Goal: Book appointment/travel/reservation

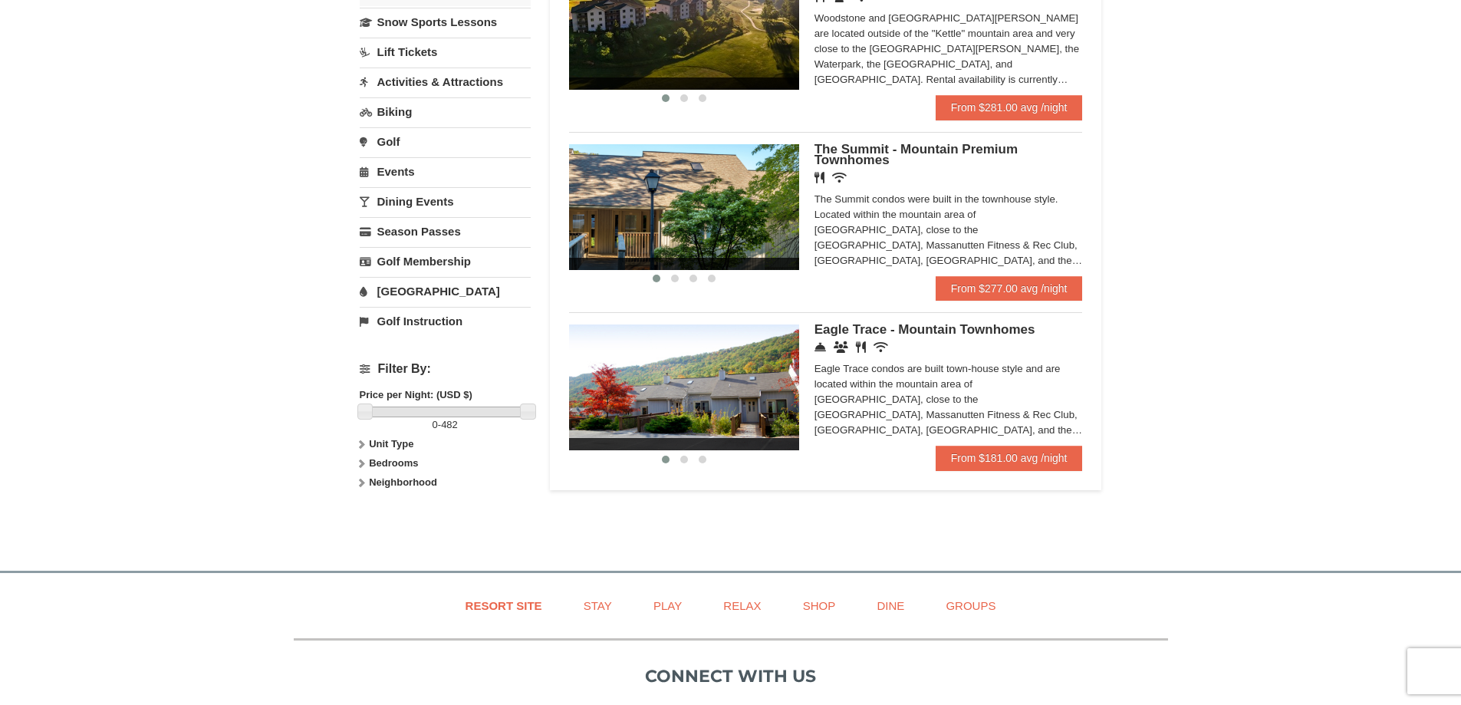
scroll to position [383, 0]
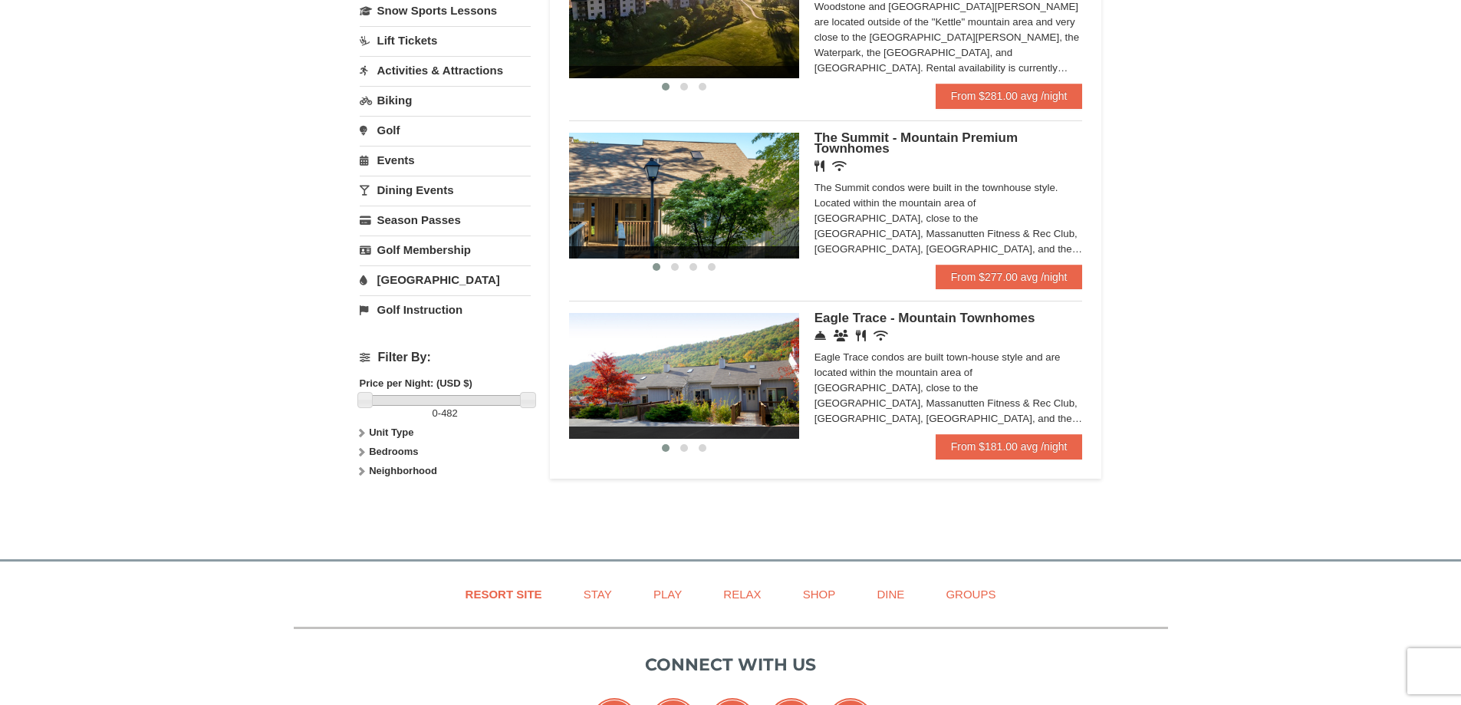
click at [873, 320] on span "Eagle Trace - Mountain Townhomes" at bounding box center [924, 318] width 221 height 15
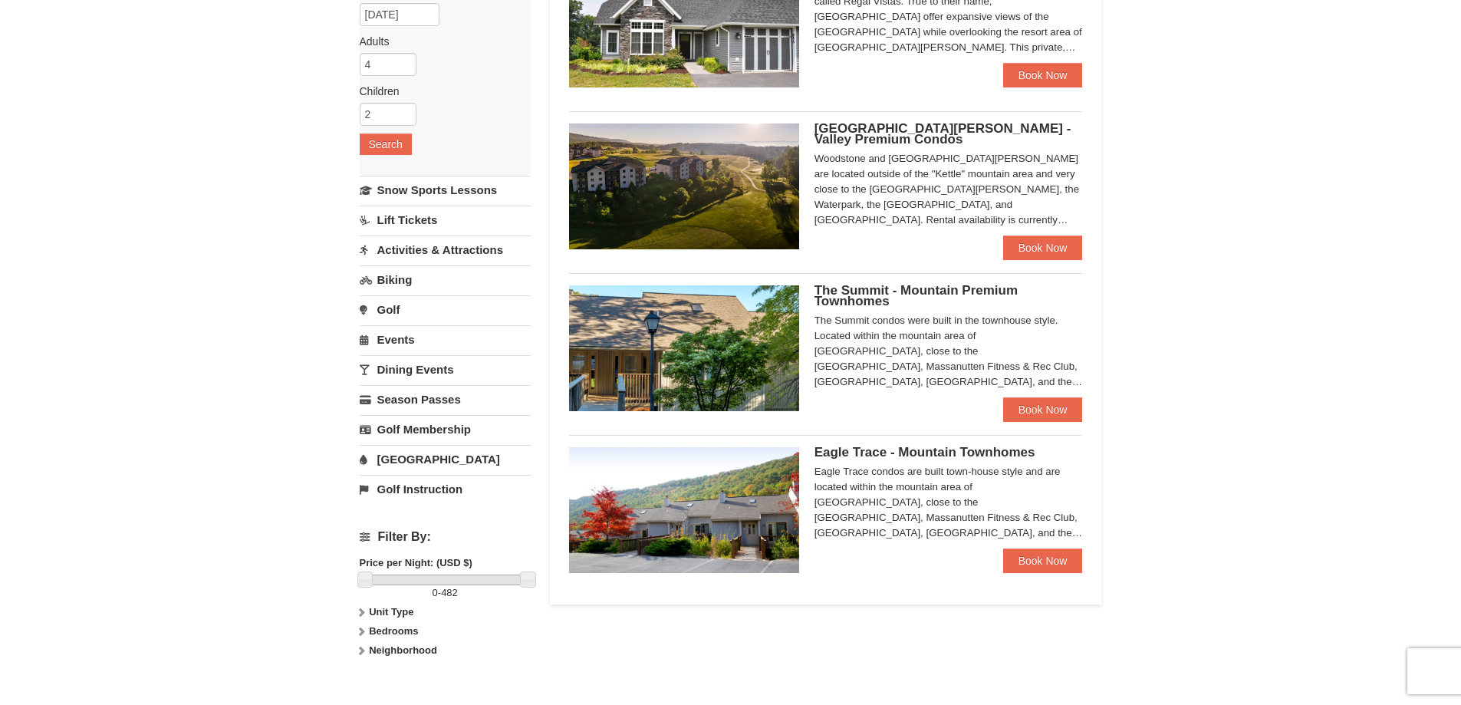
scroll to position [230, 0]
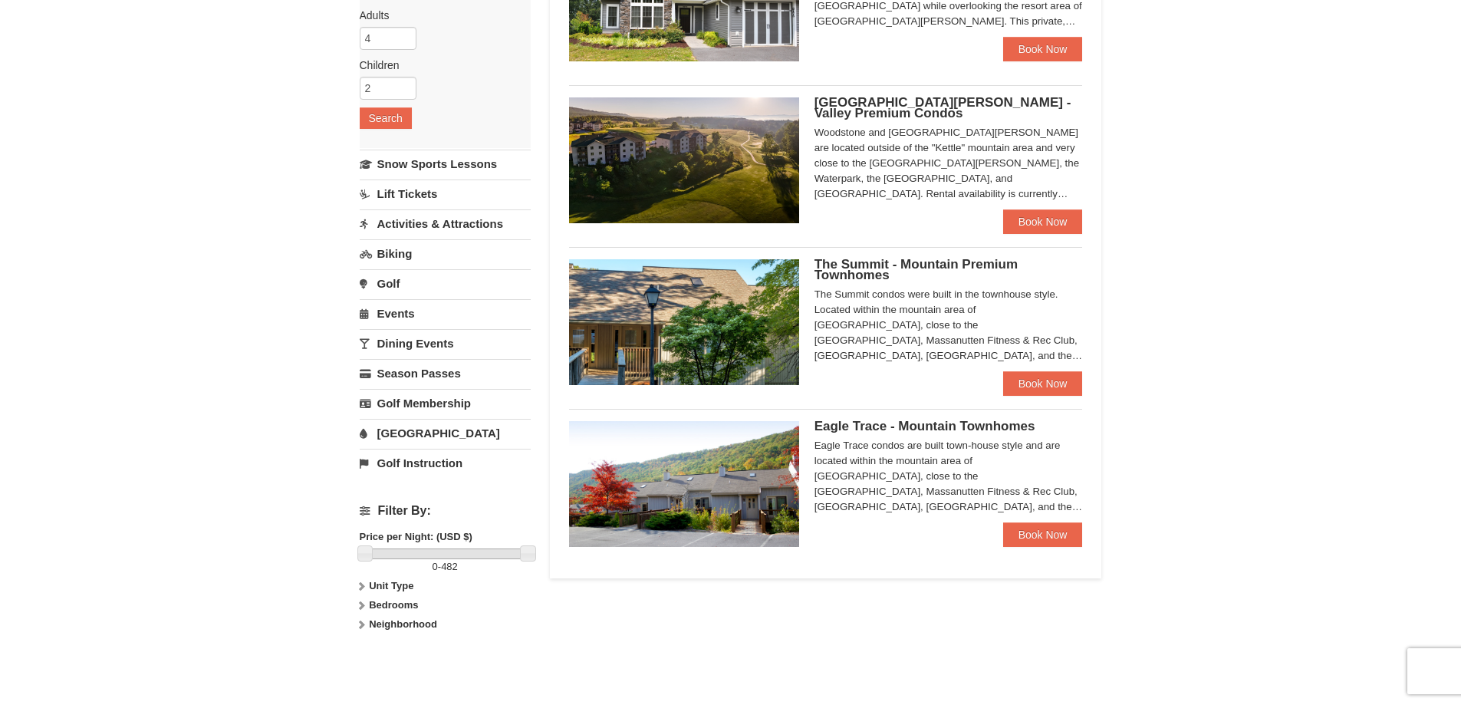
click at [854, 107] on span "Woodstone Meadows - Valley Premium Condos" at bounding box center [942, 107] width 257 height 25
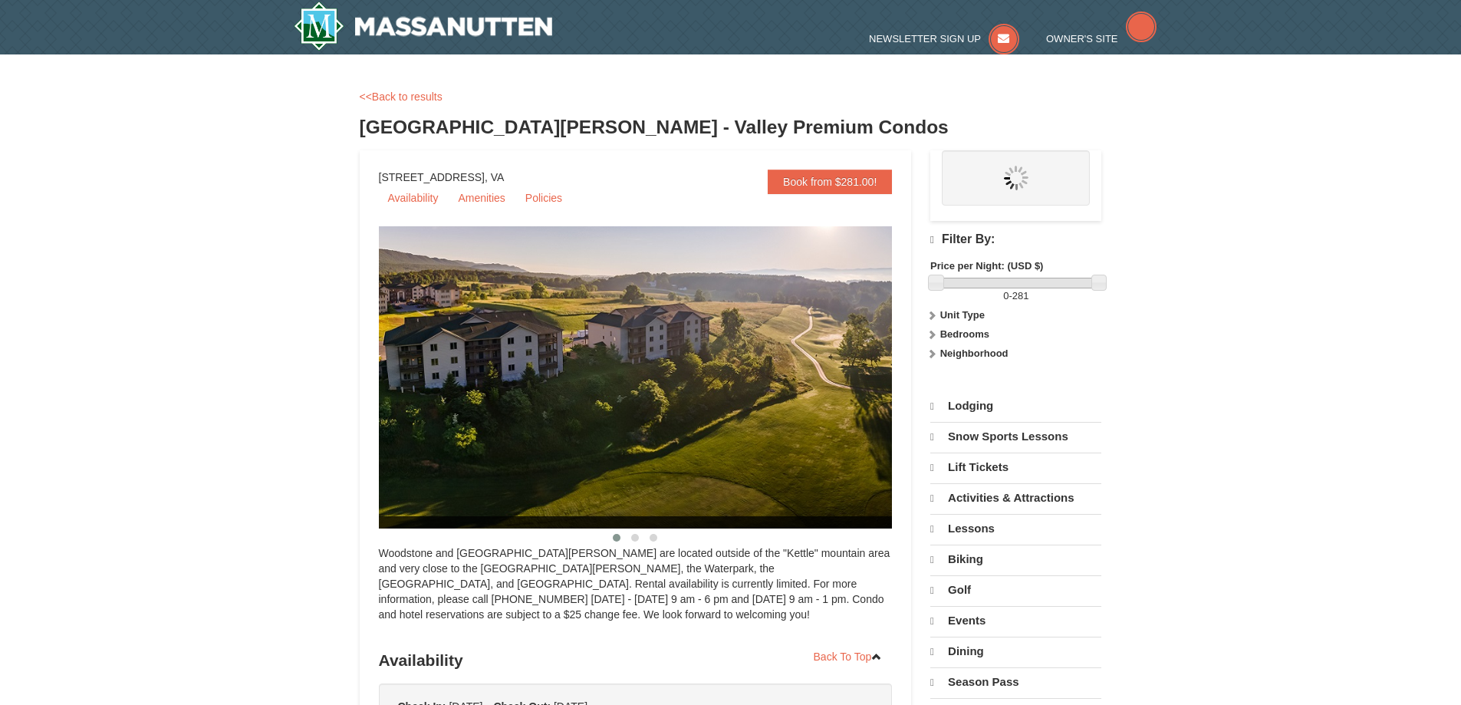
select select "9"
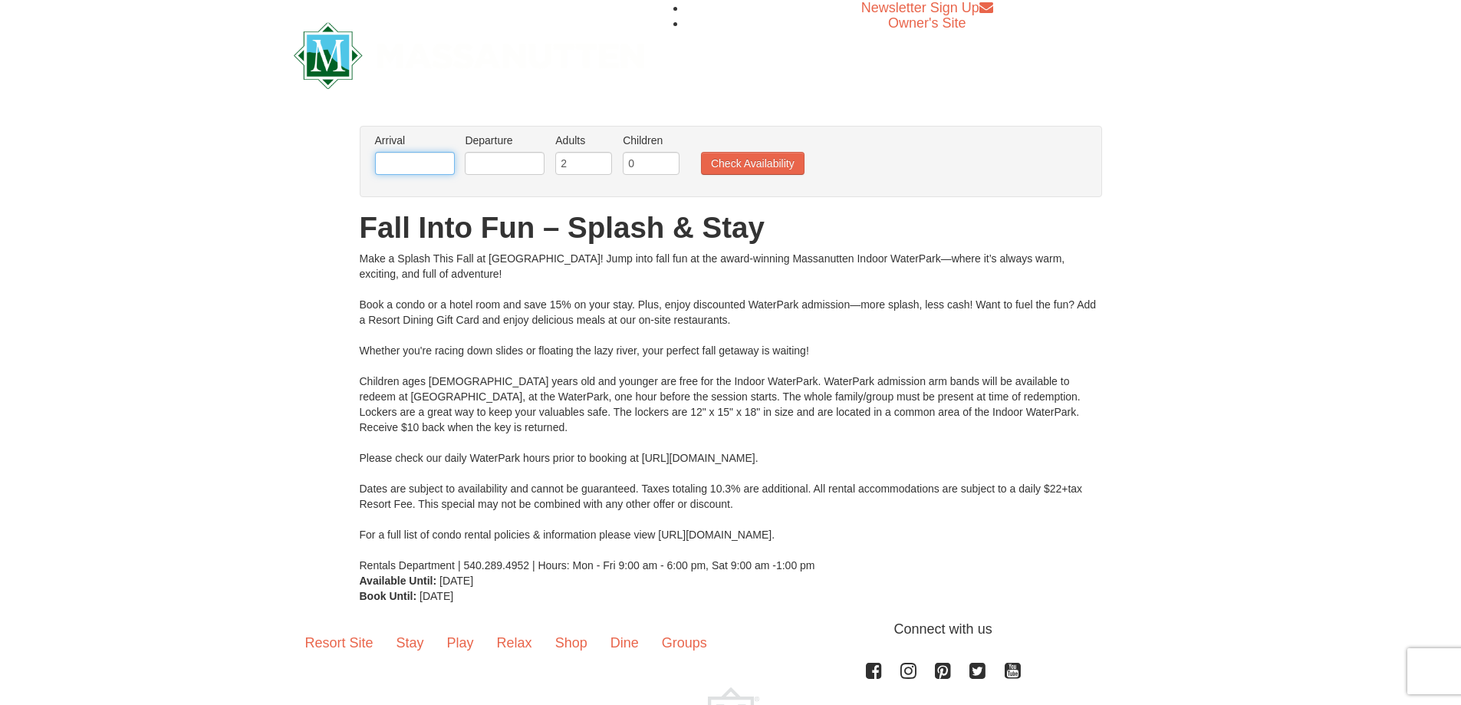
click at [436, 163] on input "text" at bounding box center [415, 163] width 80 height 23
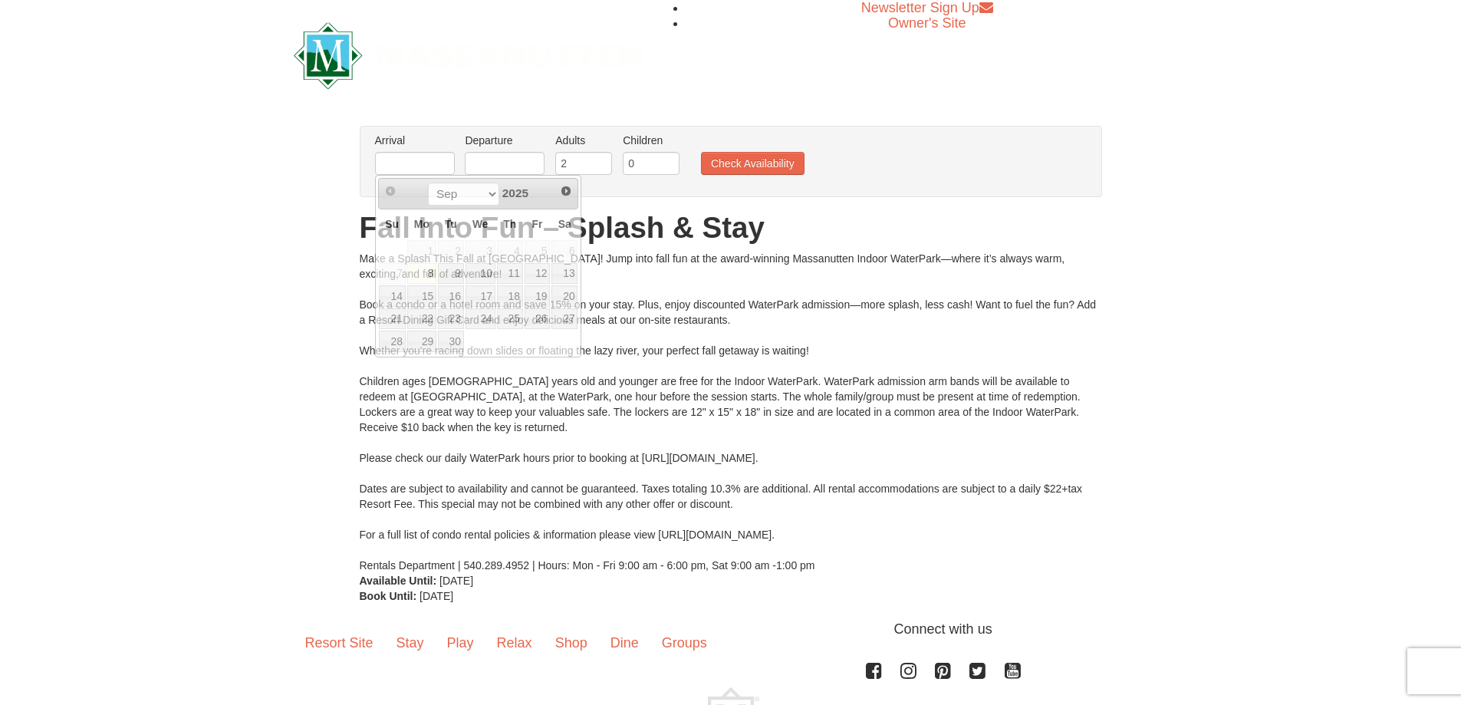
click at [675, 343] on div "Make a Splash This Fall at Massanutten! Jump into fall fun at the award-winning…" at bounding box center [731, 412] width 742 height 322
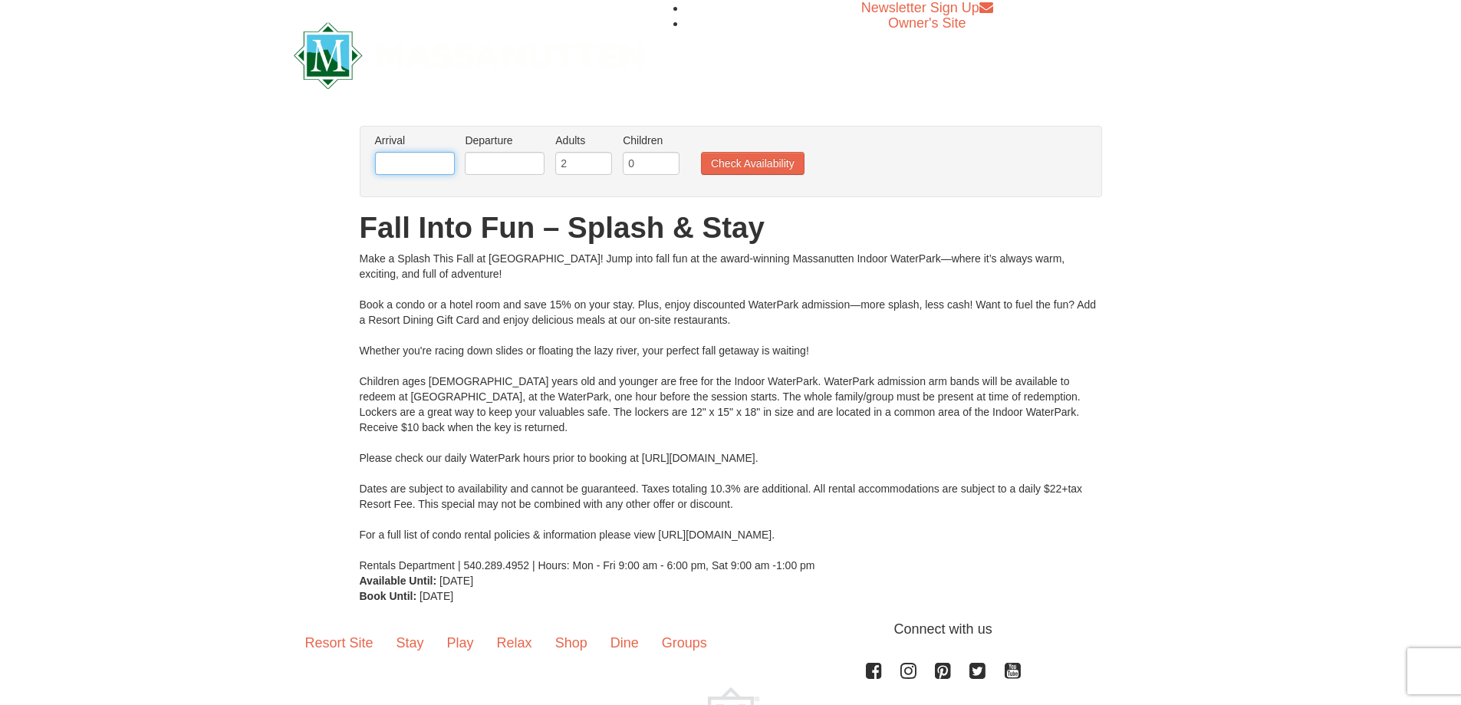
click at [436, 164] on input "text" at bounding box center [415, 163] width 80 height 23
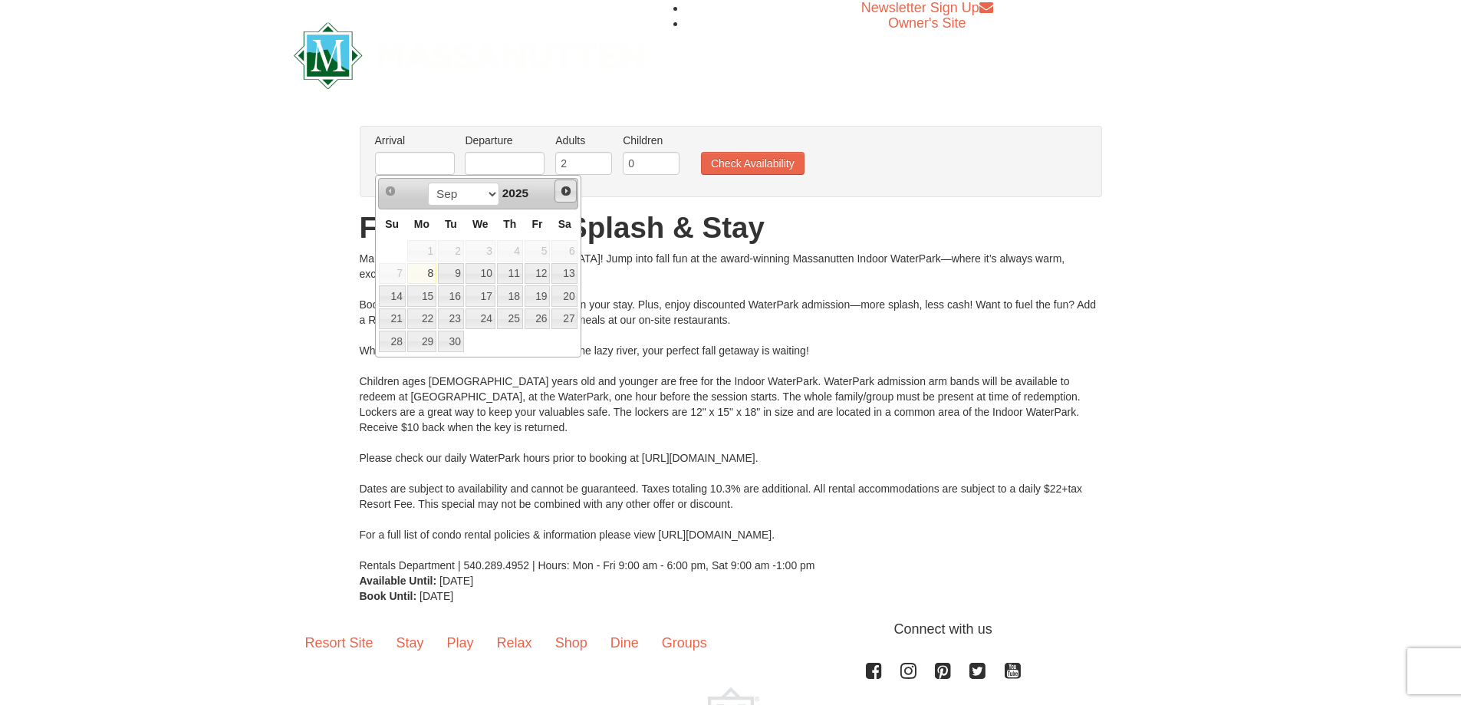
click at [568, 190] on span "Next" at bounding box center [566, 191] width 12 height 12
click at [538, 274] on link "7" at bounding box center [537, 273] width 26 height 21
type input "[DATE]"
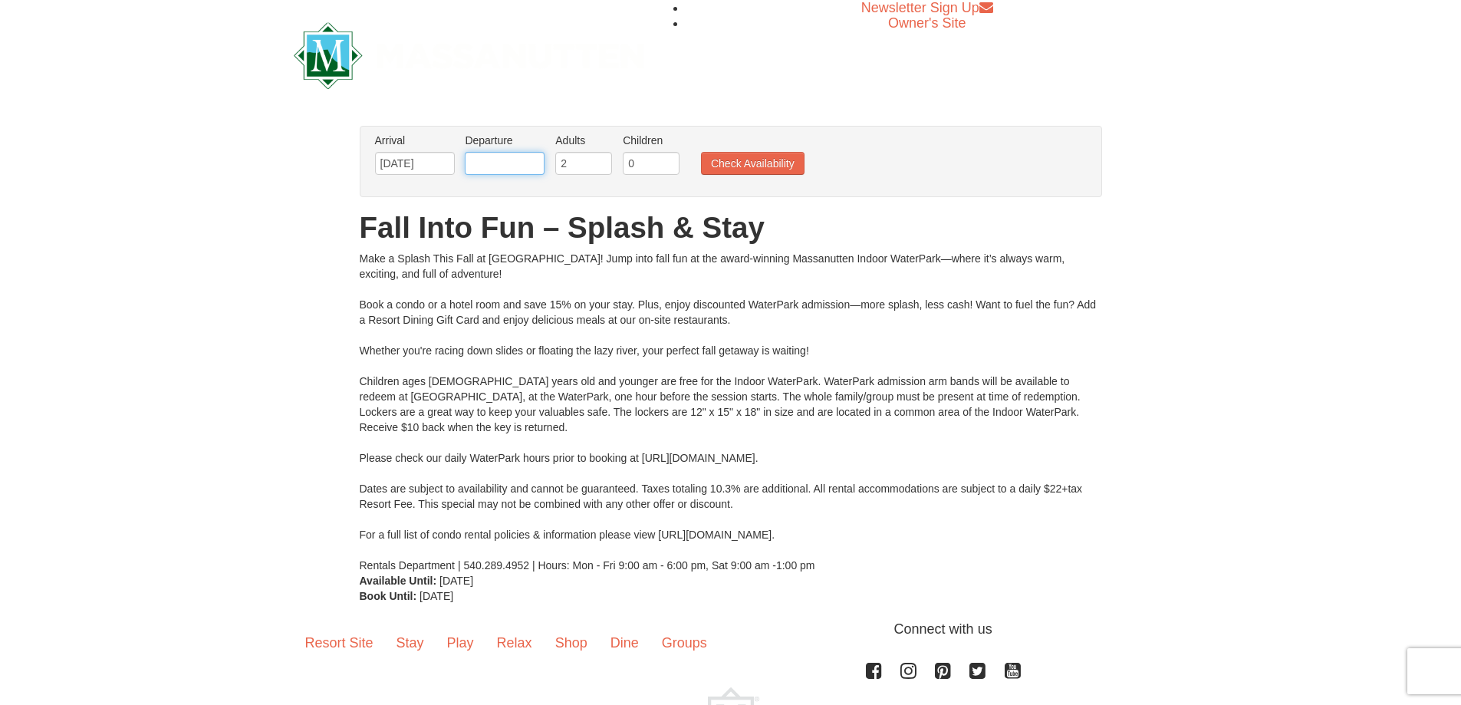
click at [527, 163] on input "text" at bounding box center [505, 163] width 80 height 23
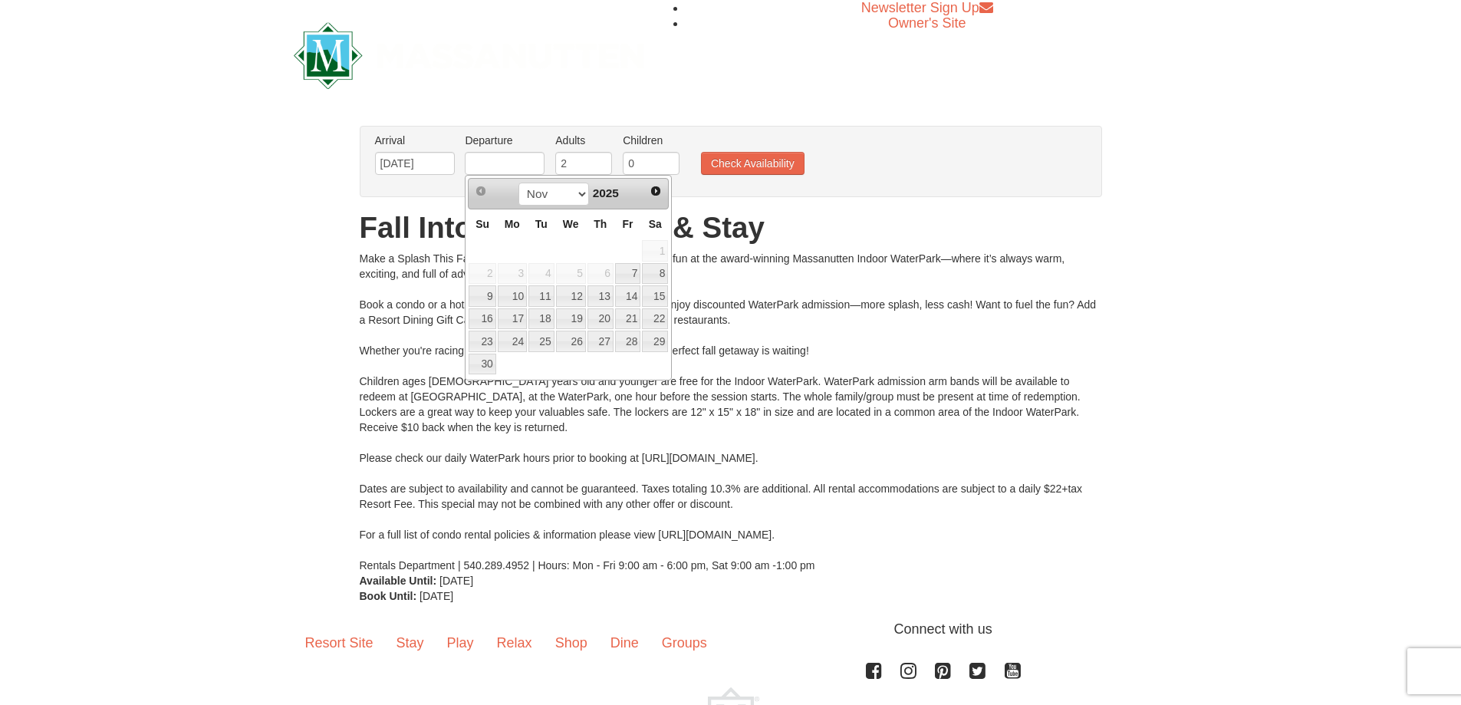
click at [624, 236] on th "Fr" at bounding box center [628, 224] width 28 height 30
click at [482, 293] on link "9" at bounding box center [481, 295] width 27 height 21
type input "[DATE]"
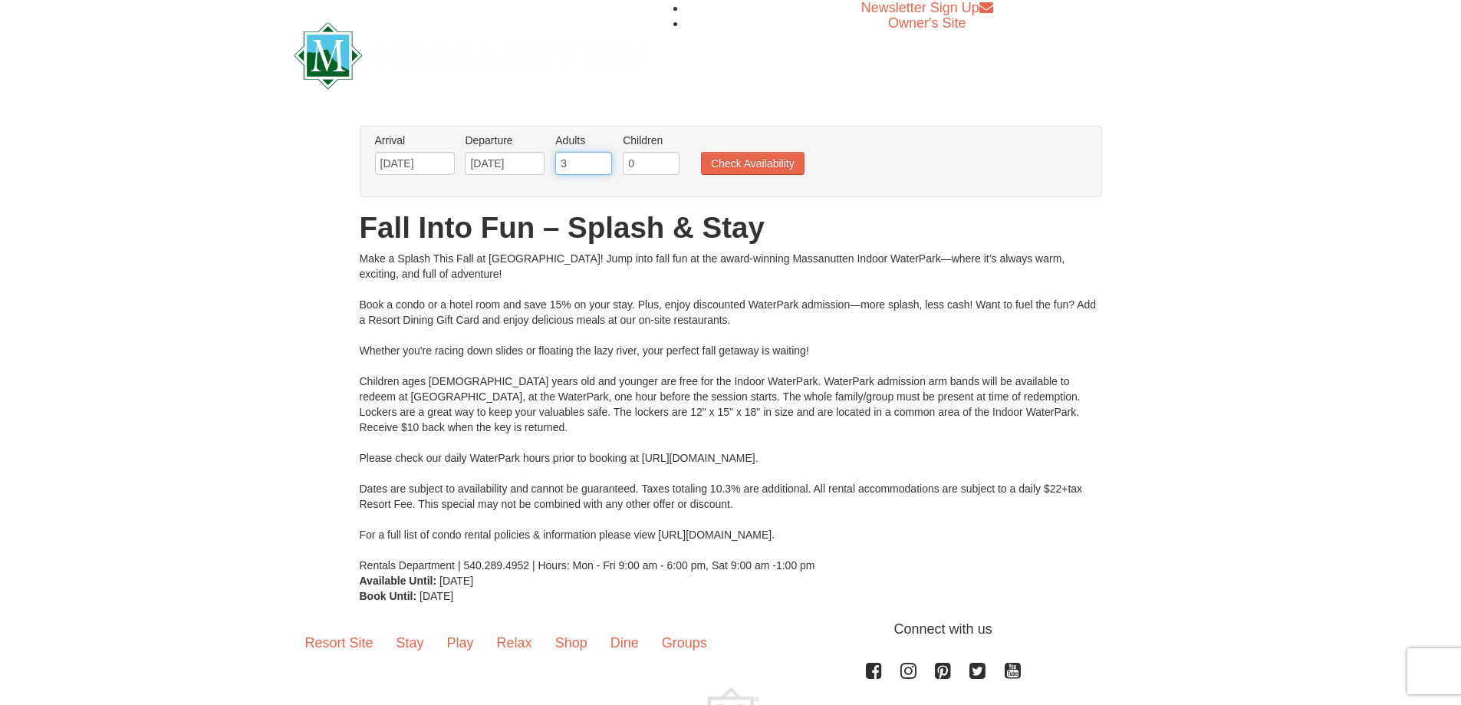
click at [597, 157] on input "3" at bounding box center [583, 163] width 57 height 23
type input "4"
click at [597, 157] on input "4" at bounding box center [583, 163] width 57 height 23
click at [668, 158] on input "1" at bounding box center [651, 163] width 57 height 23
type input "2"
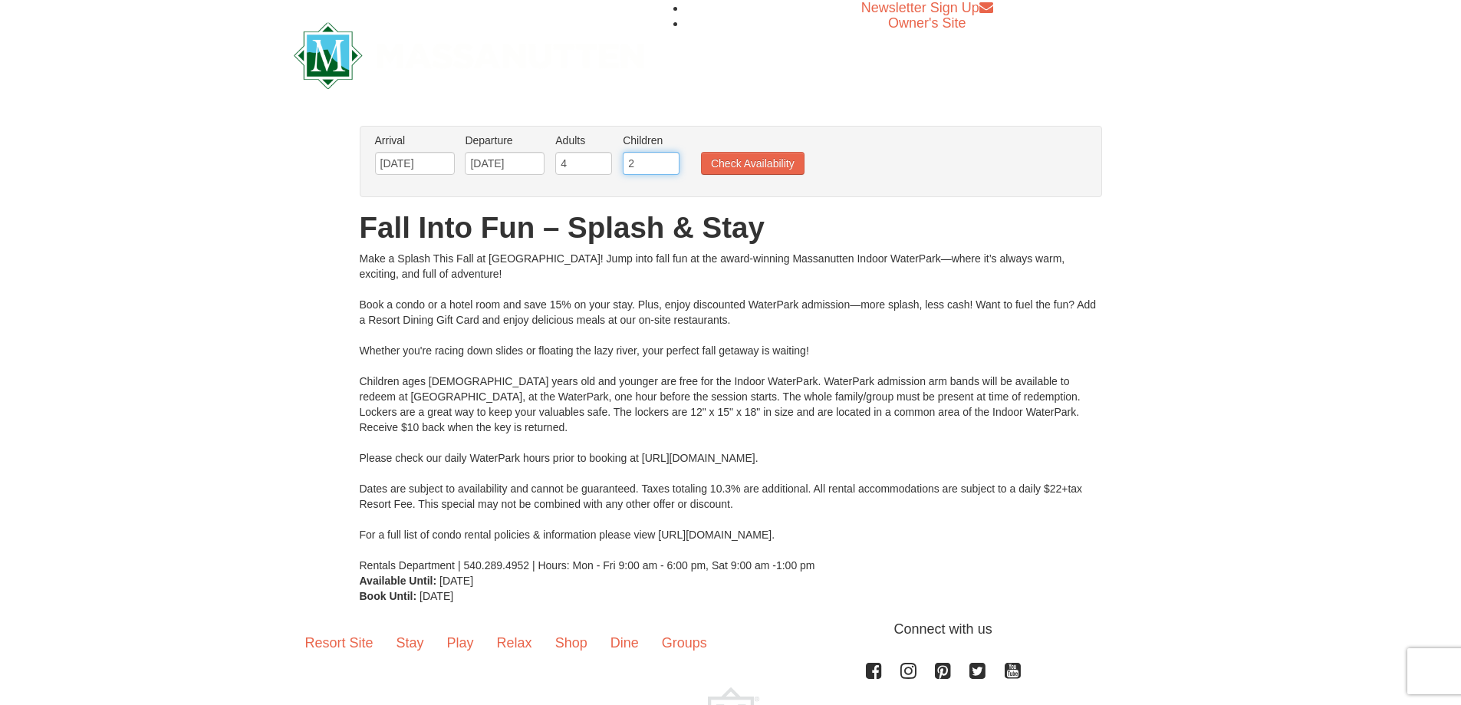
click at [668, 158] on input "2" at bounding box center [651, 163] width 57 height 23
click at [751, 163] on button "Check Availability" at bounding box center [753, 163] width 104 height 23
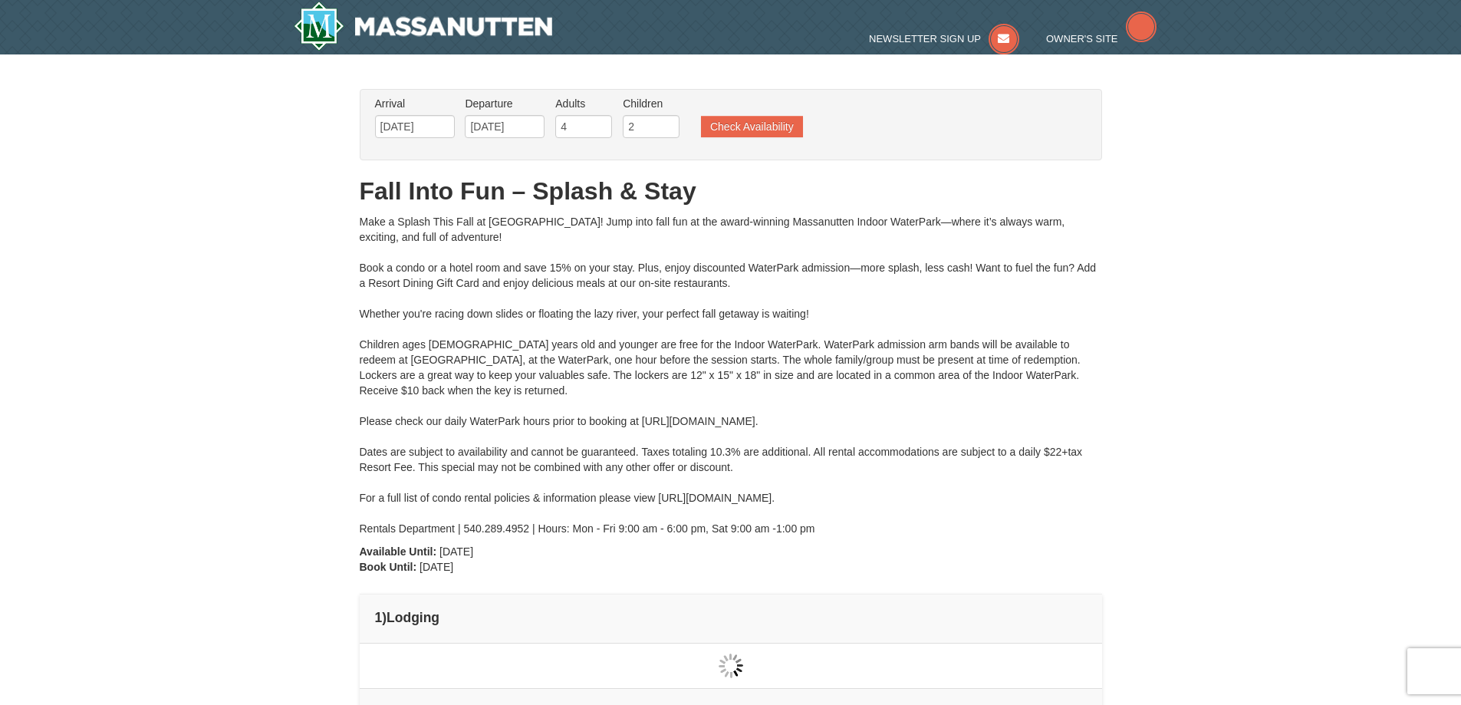
type input "[DATE]"
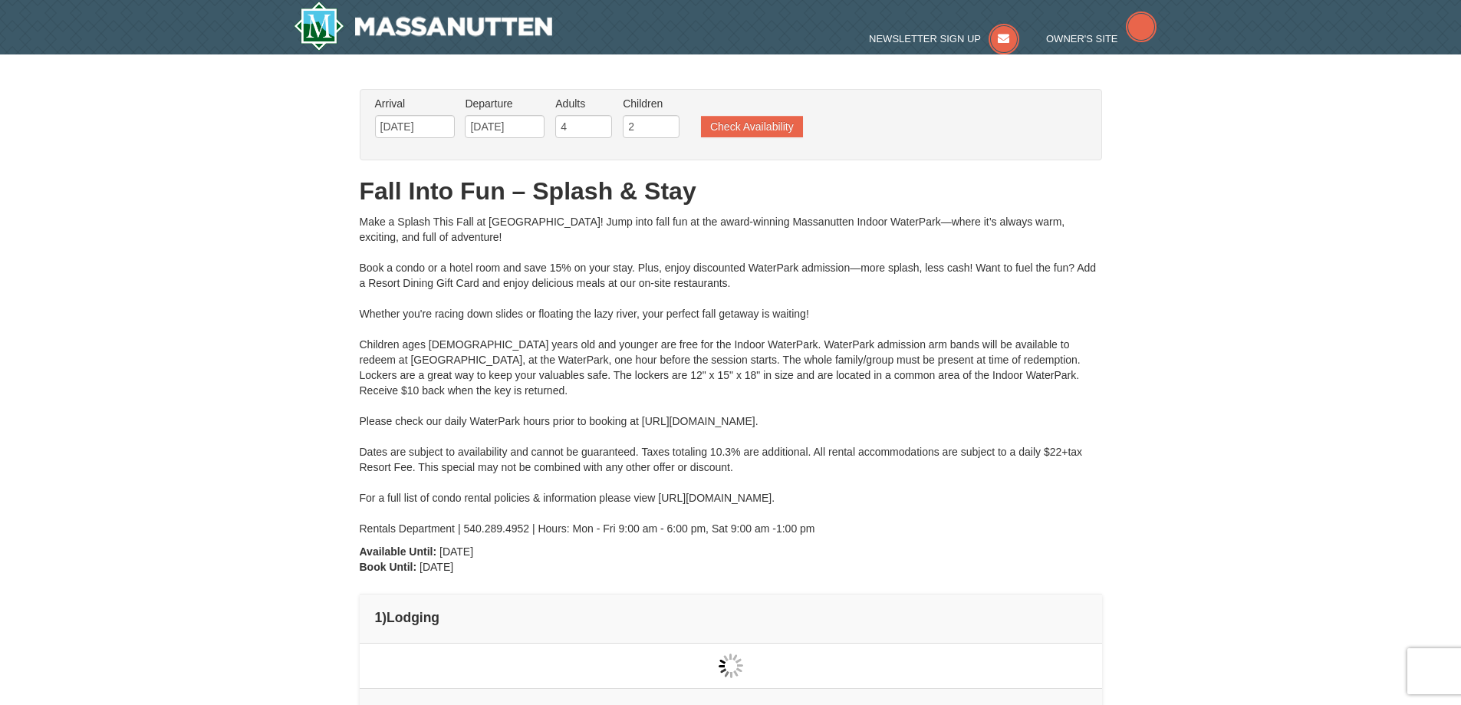
type input "[DATE]"
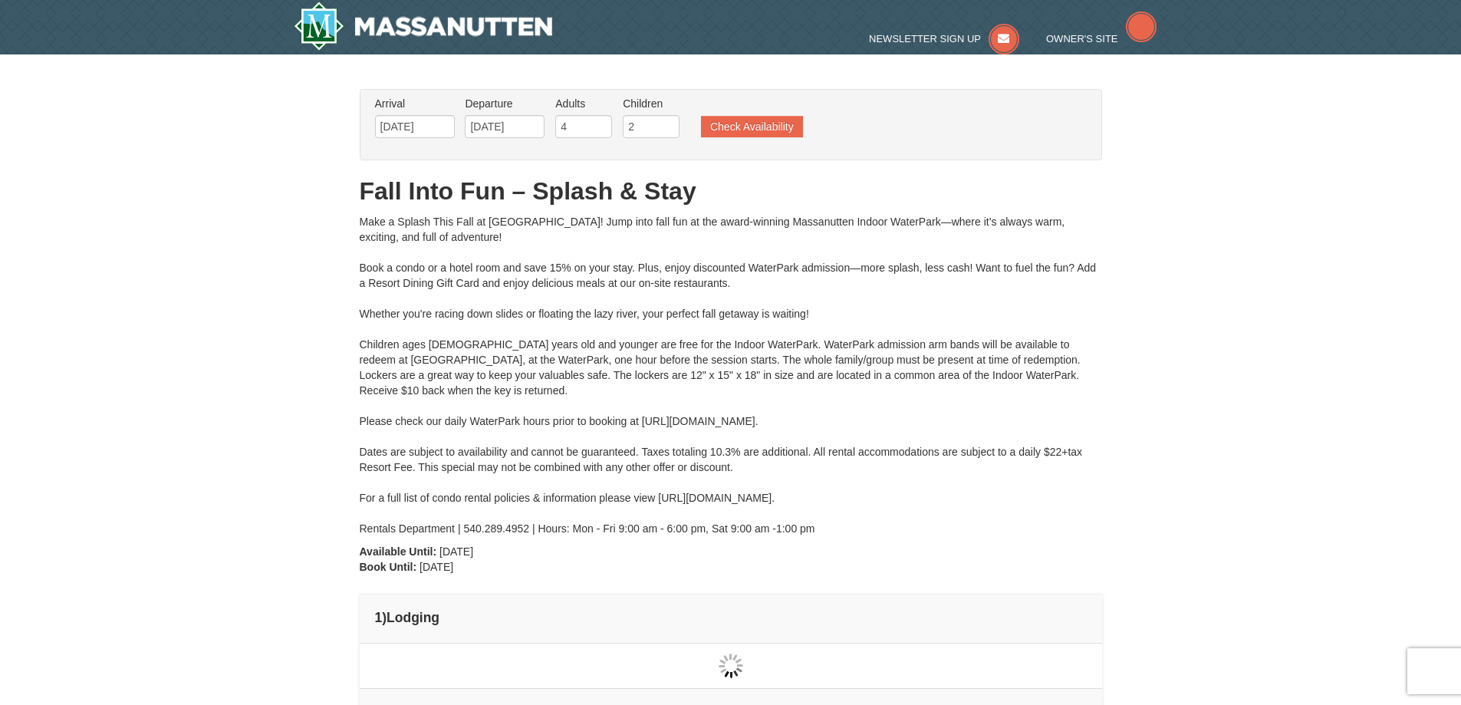
type input "[DATE]"
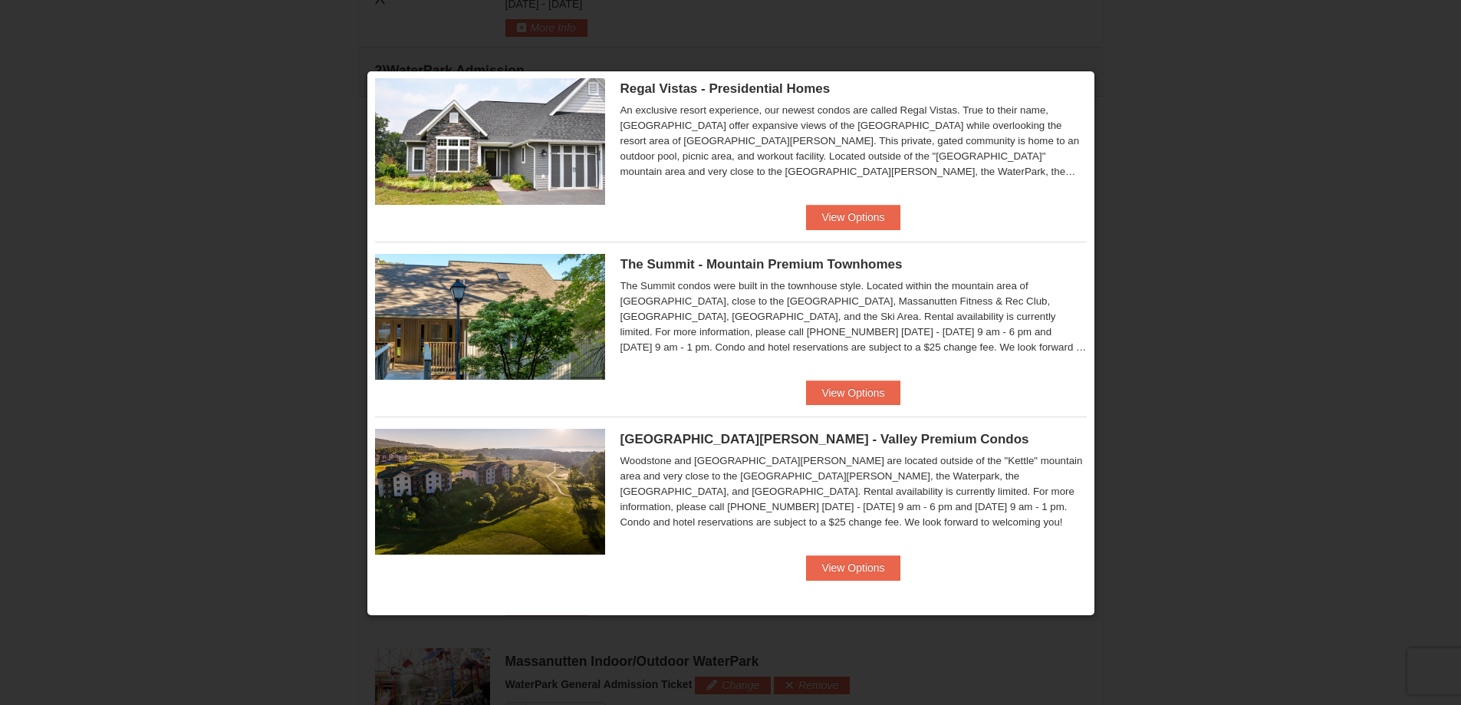
scroll to position [730, 0]
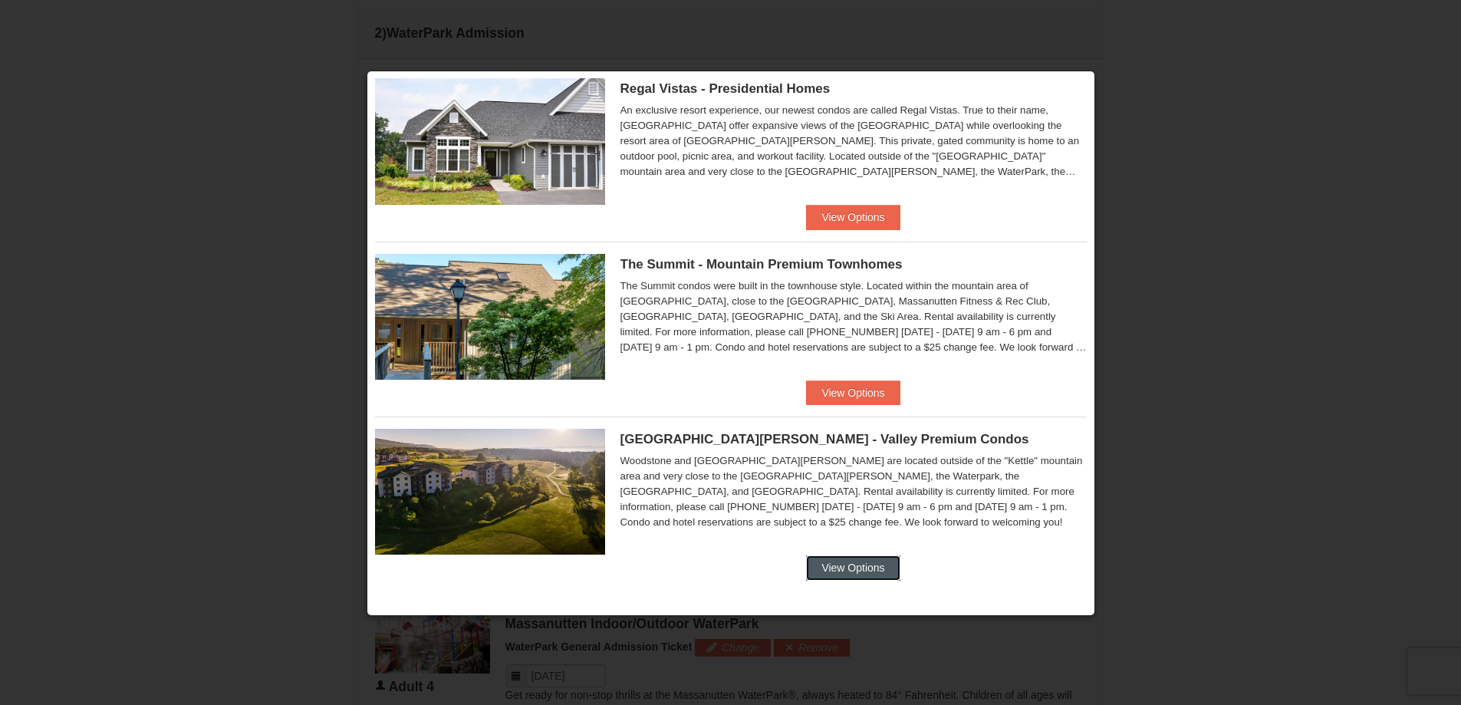
click at [841, 569] on button "View Options" at bounding box center [853, 567] width 94 height 25
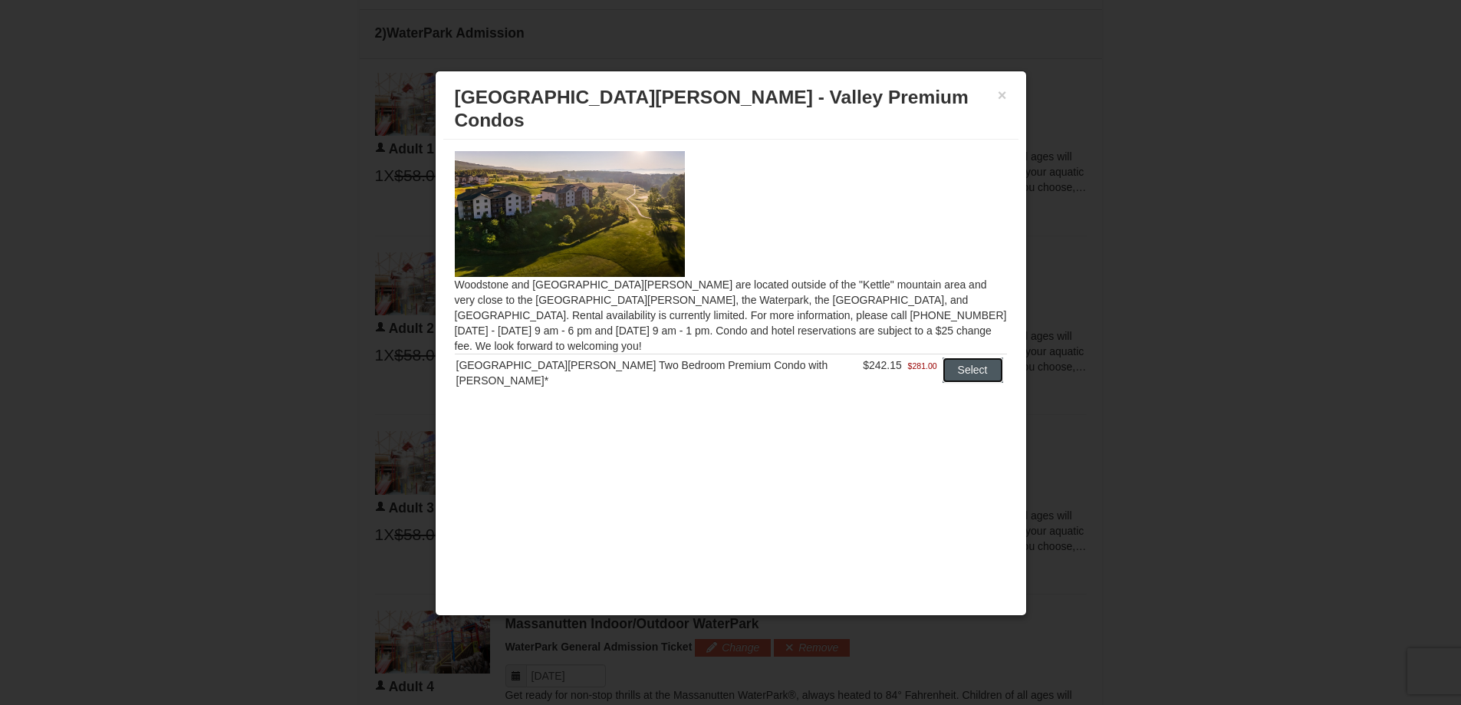
drag, startPoint x: 965, startPoint y: 332, endPoint x: 949, endPoint y: 335, distance: 15.6
click at [964, 357] on button "Select" at bounding box center [972, 369] width 61 height 25
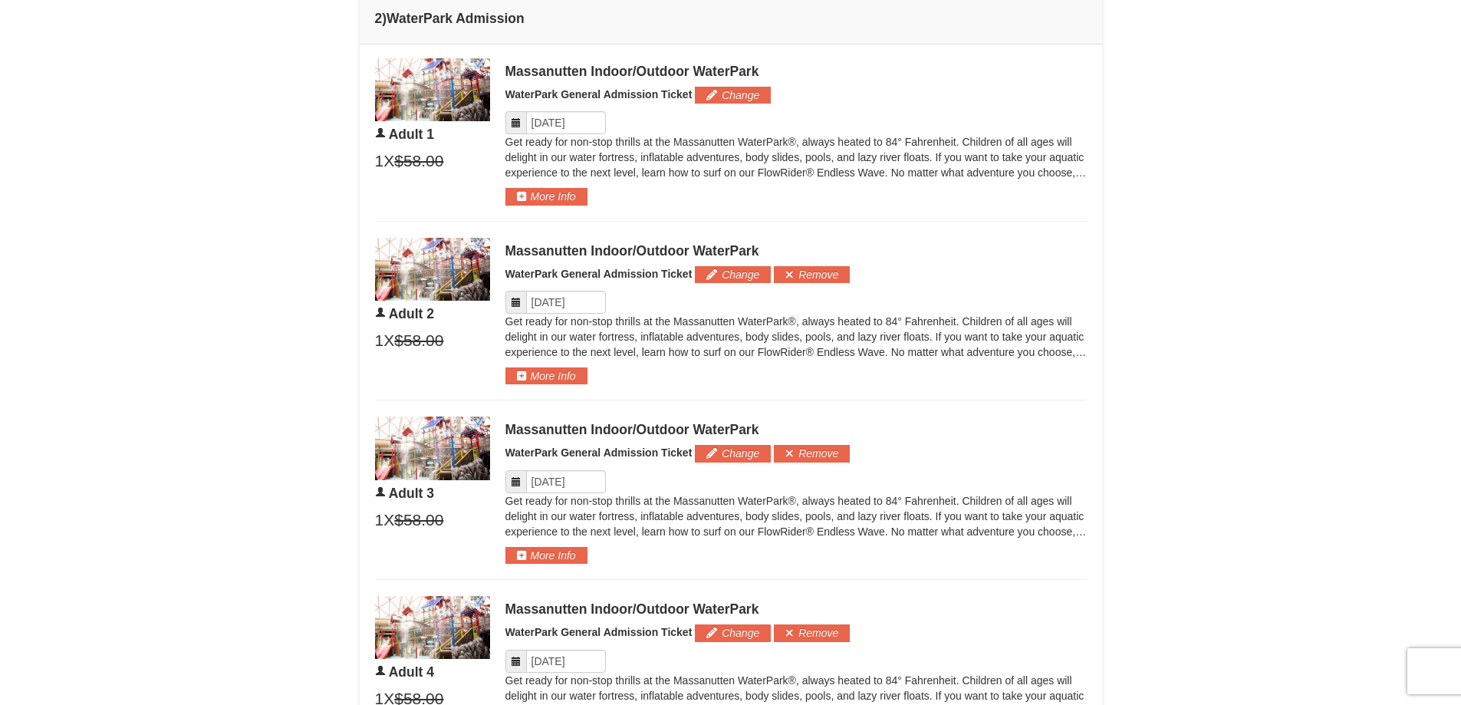
scroll to position [883, 0]
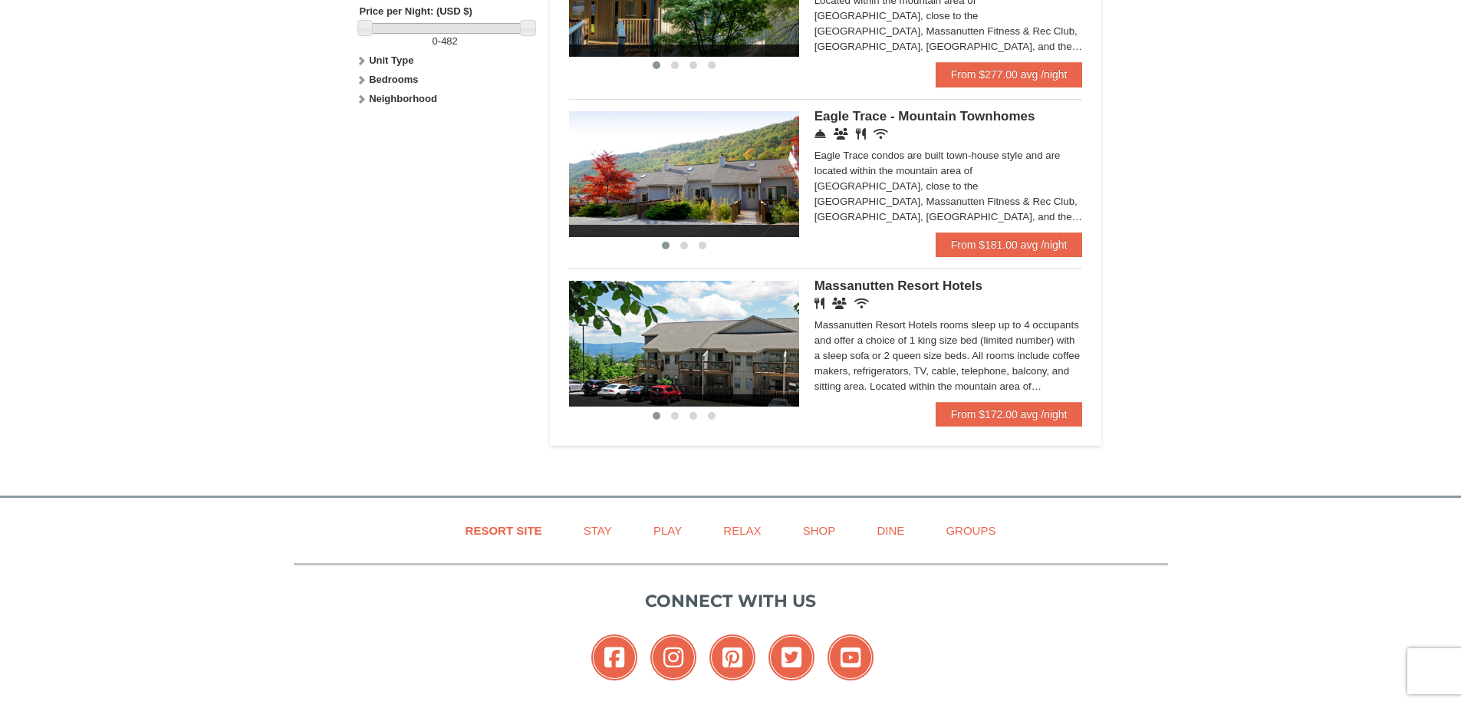
scroll to position [767, 0]
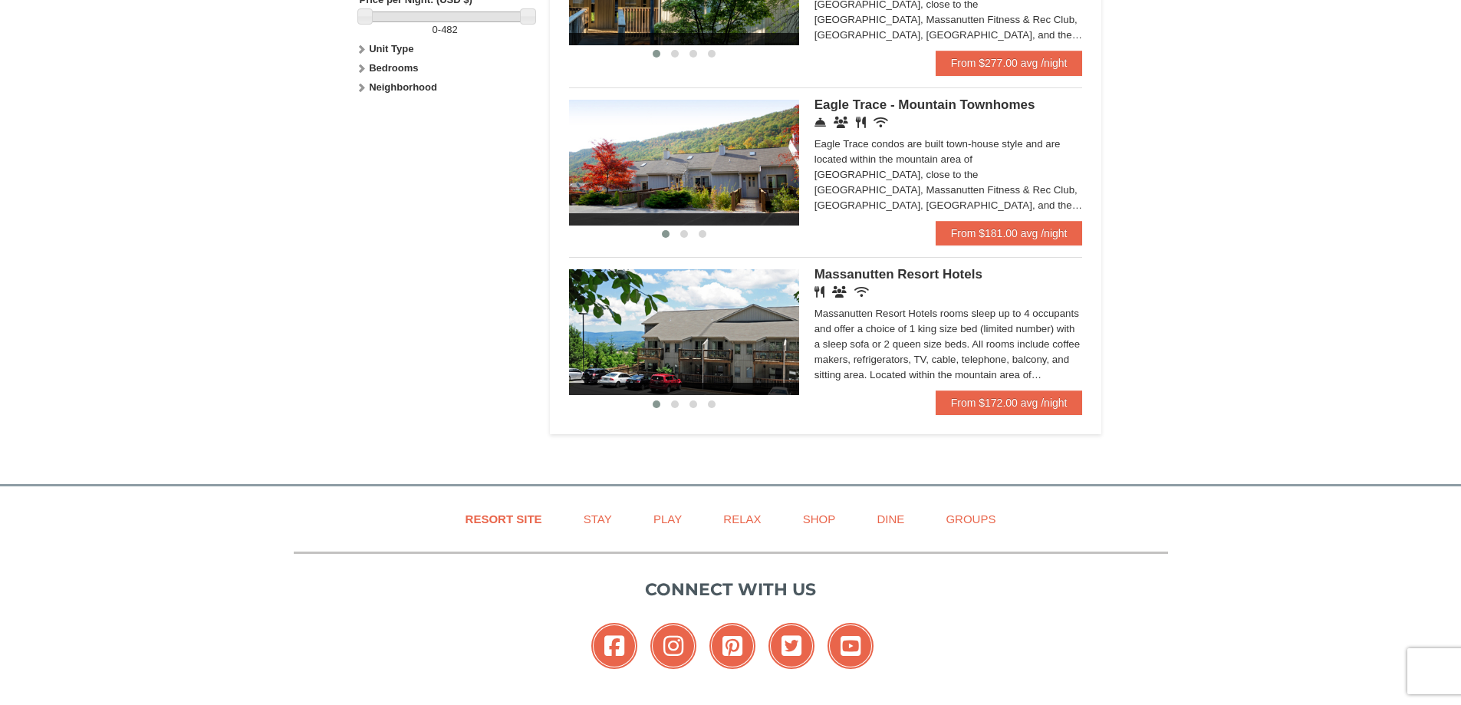
click at [866, 271] on span "Massanutten Resort Hotels" at bounding box center [898, 274] width 168 height 15
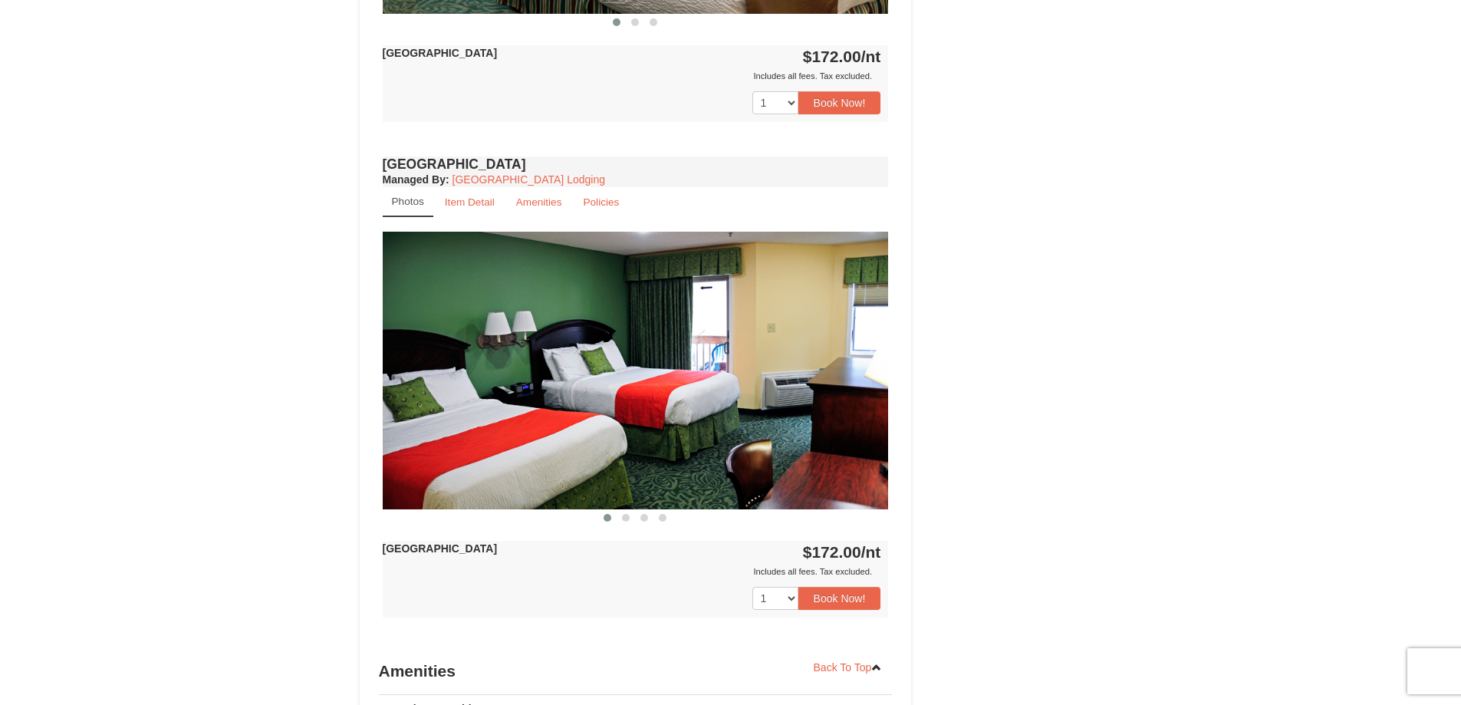
scroll to position [920, 0]
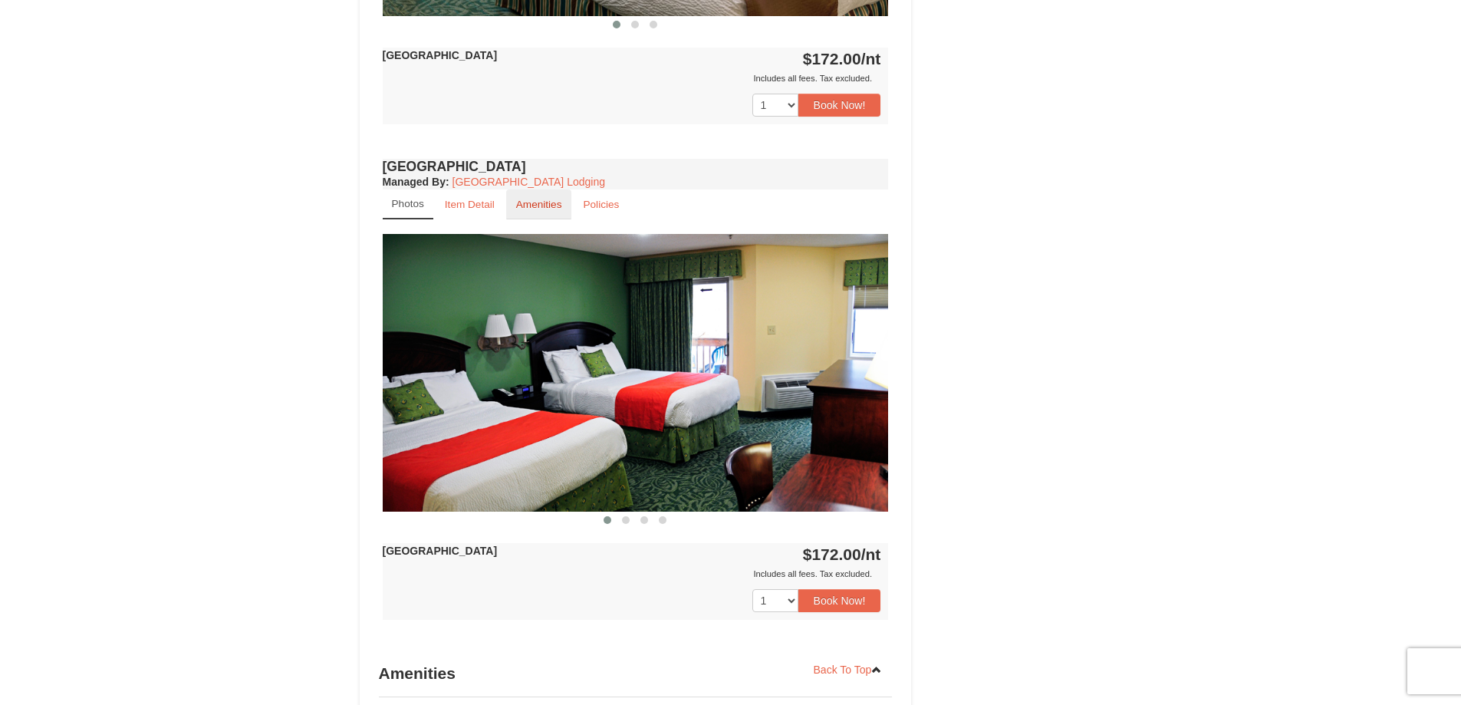
click at [541, 211] on link "Amenities" at bounding box center [539, 204] width 66 height 30
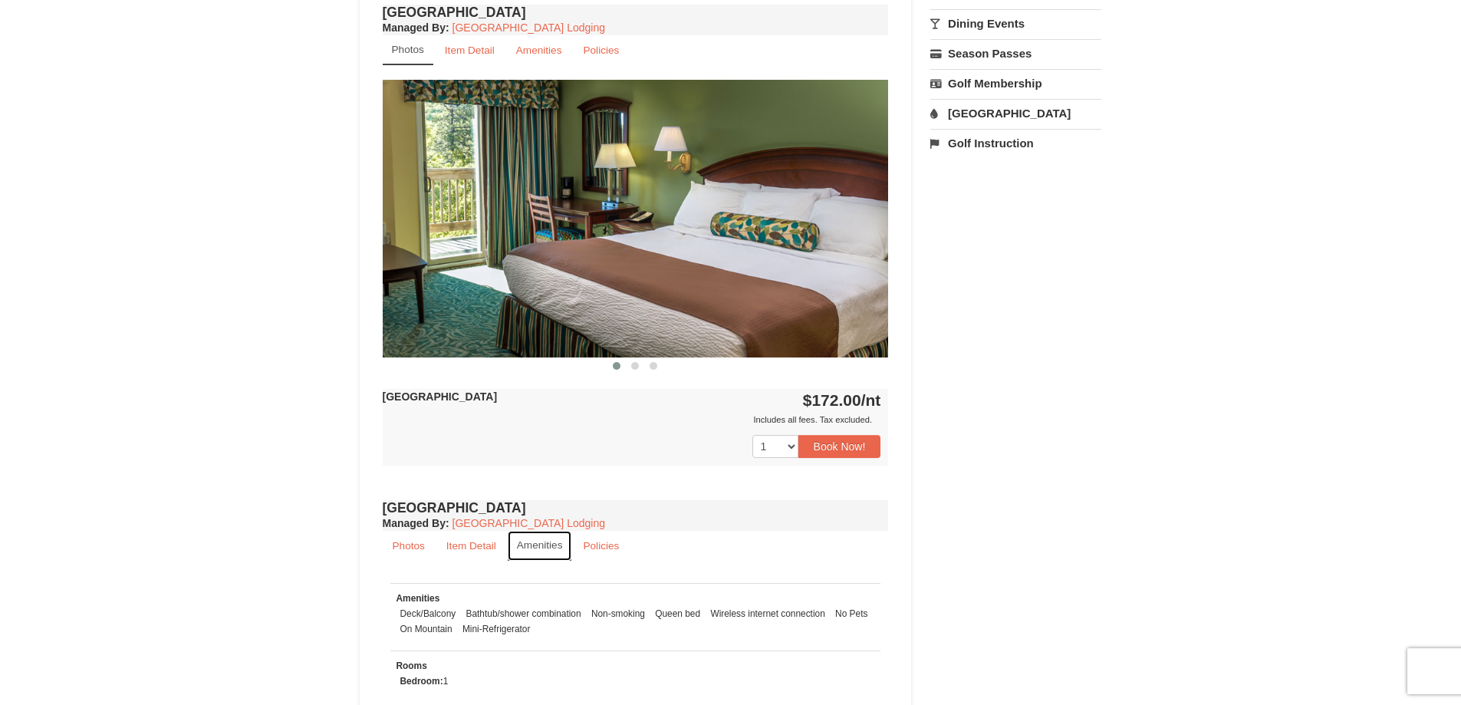
scroll to position [613, 0]
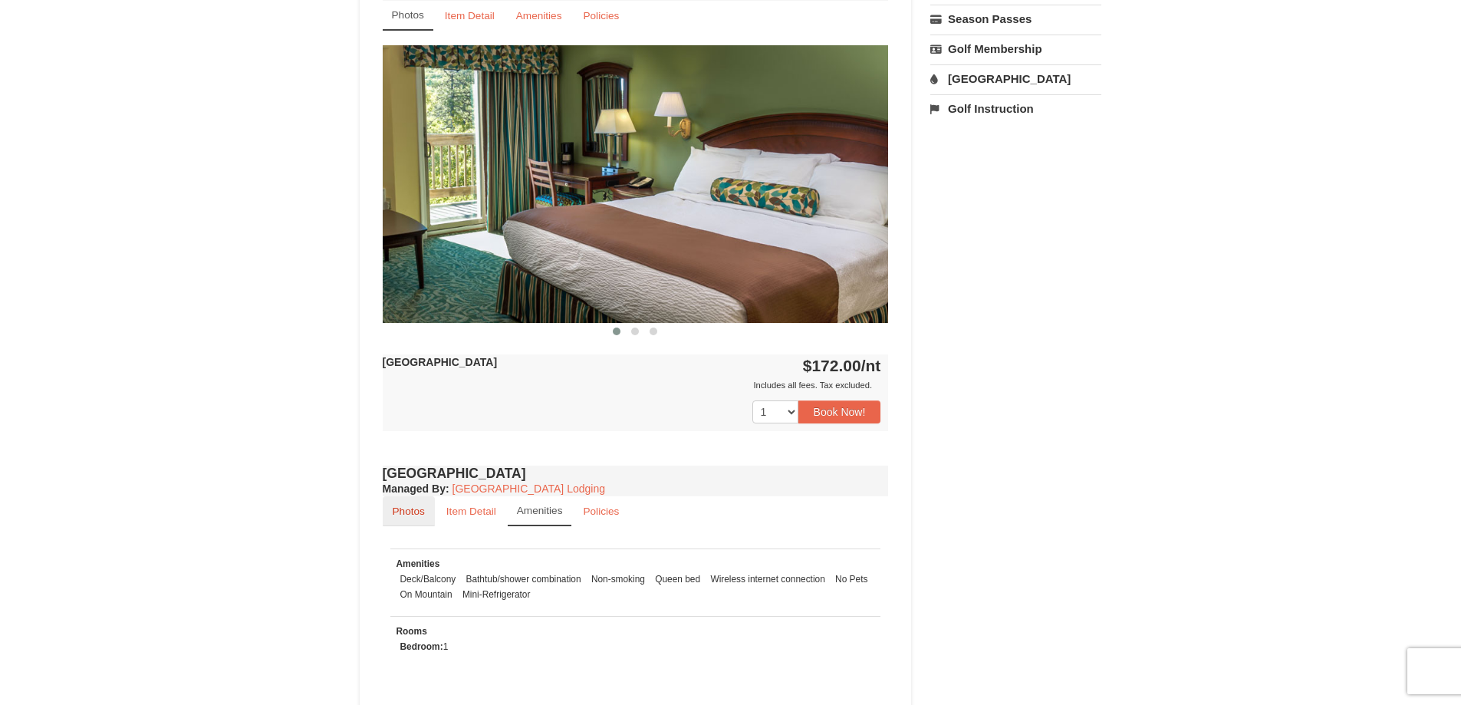
click at [408, 511] on small "Photos" at bounding box center [409, 511] width 32 height 12
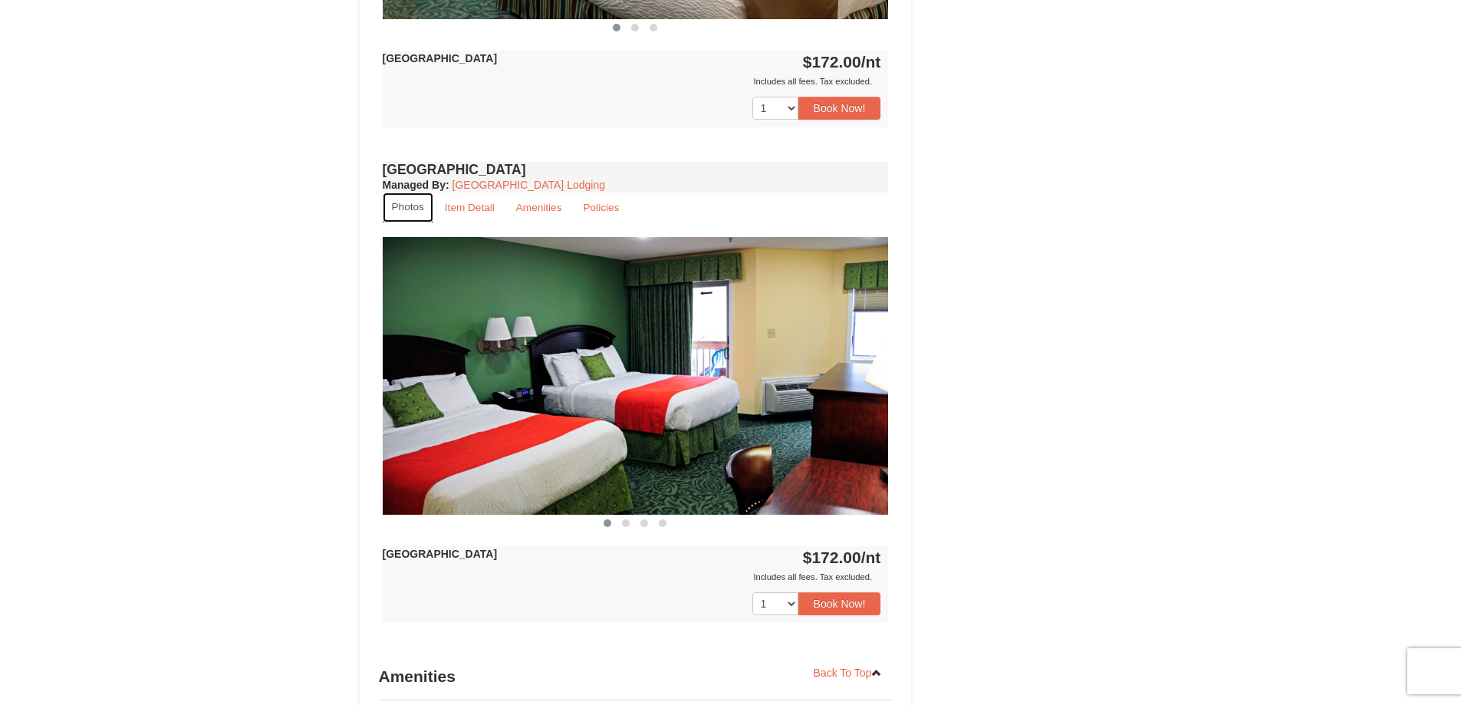
scroll to position [920, 0]
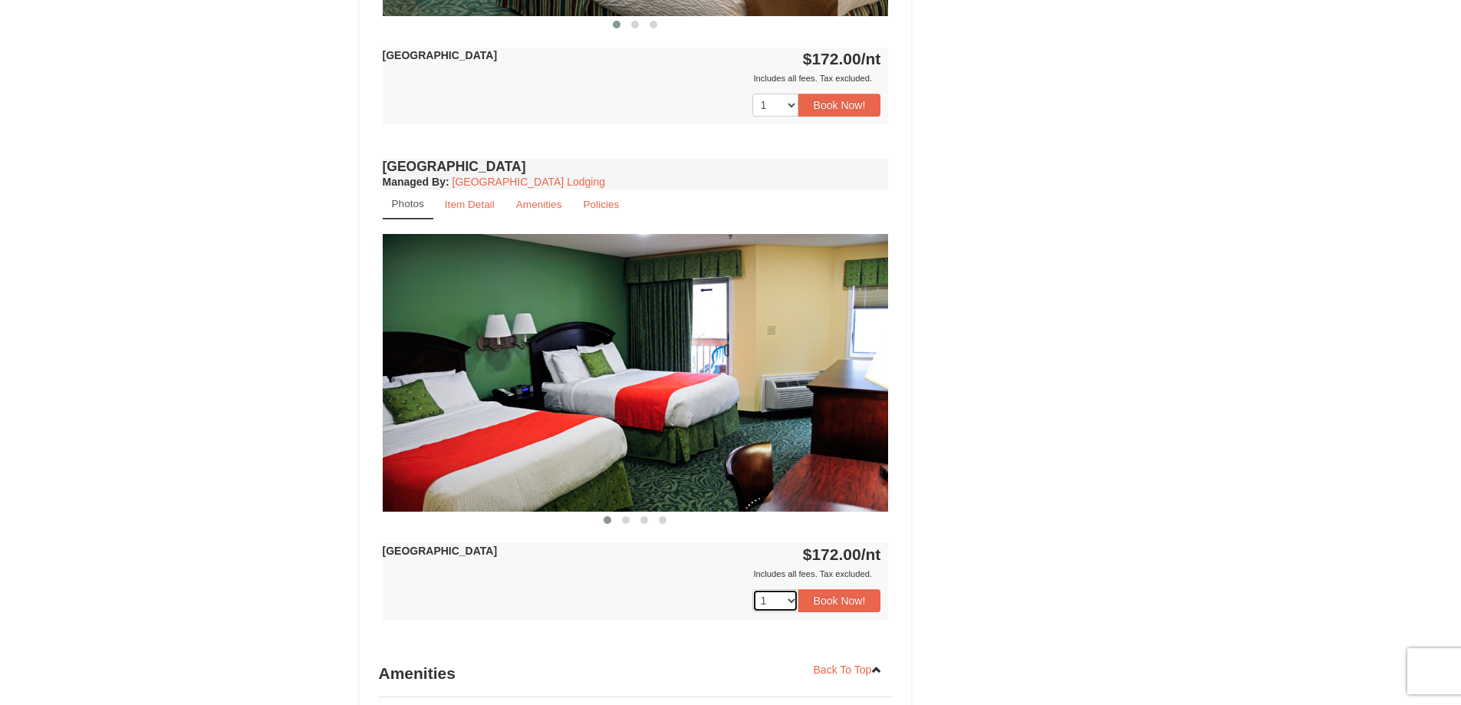
click at [792, 601] on select "1 2 3 4 5 6 7 8 9 10 11 12 13 14 15 16 17 18" at bounding box center [775, 600] width 46 height 23
select select "2"
click at [752, 589] on select "1 2 3 4 5 6 7 8 9 10 11 12 13 14 15 16 17 18" at bounding box center [775, 600] width 46 height 23
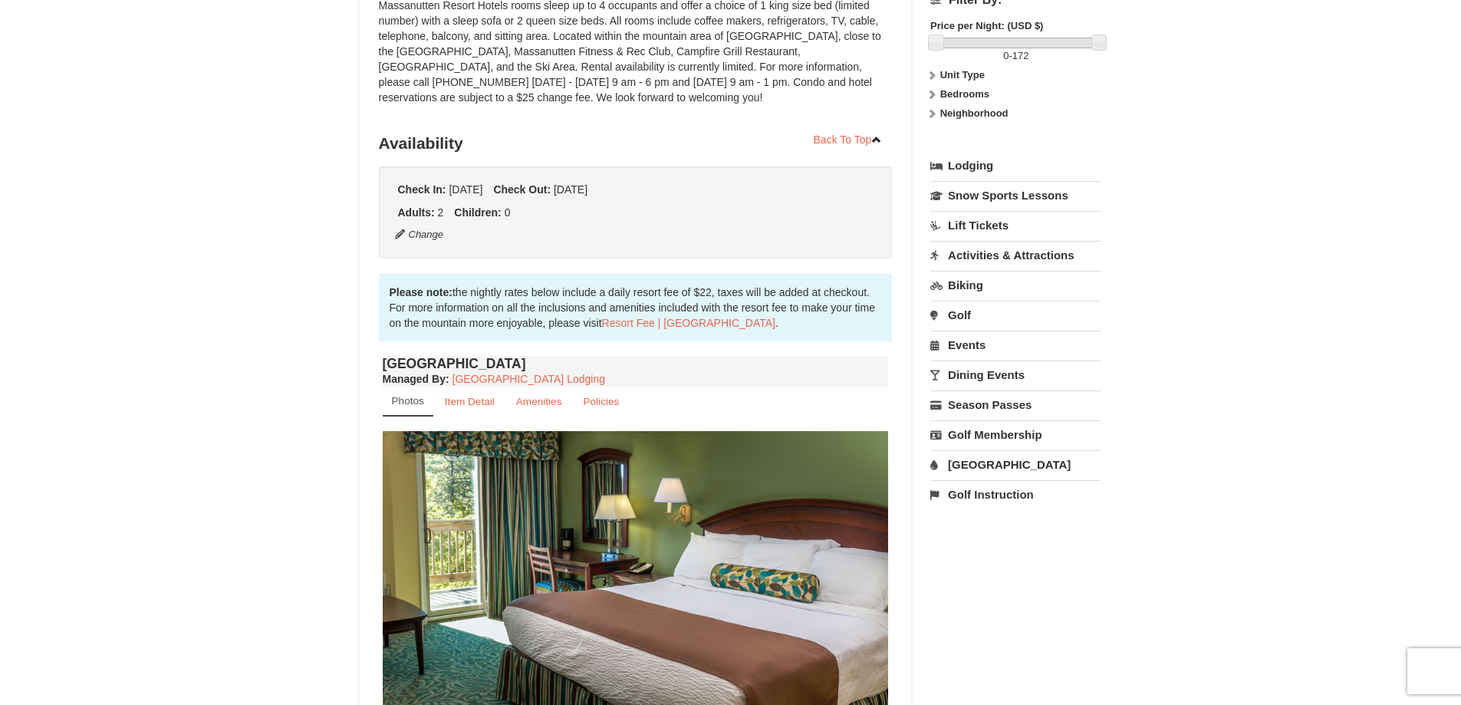
scroll to position [230, 0]
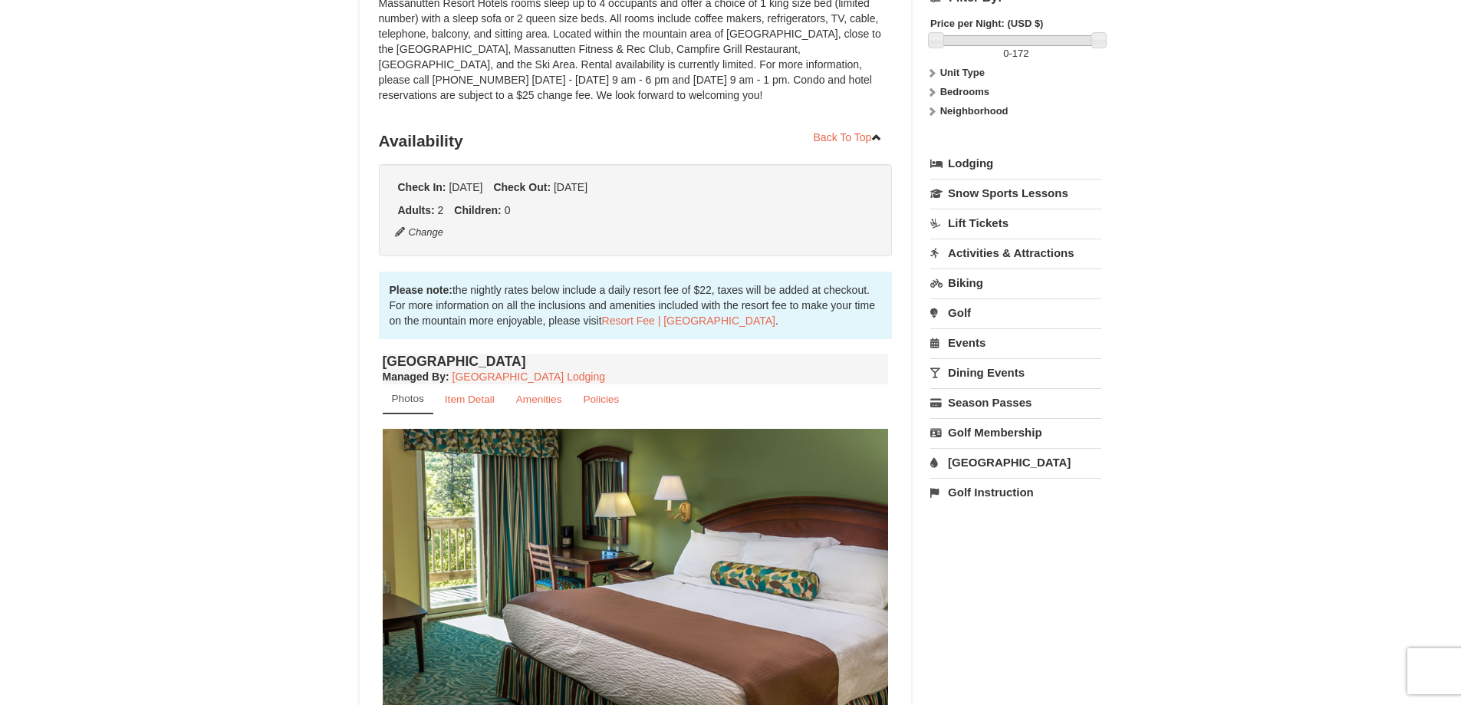
click at [998, 458] on link "[GEOGRAPHIC_DATA]" at bounding box center [1015, 462] width 171 height 28
click at [948, 557] on button "Search" at bounding box center [956, 558] width 52 height 21
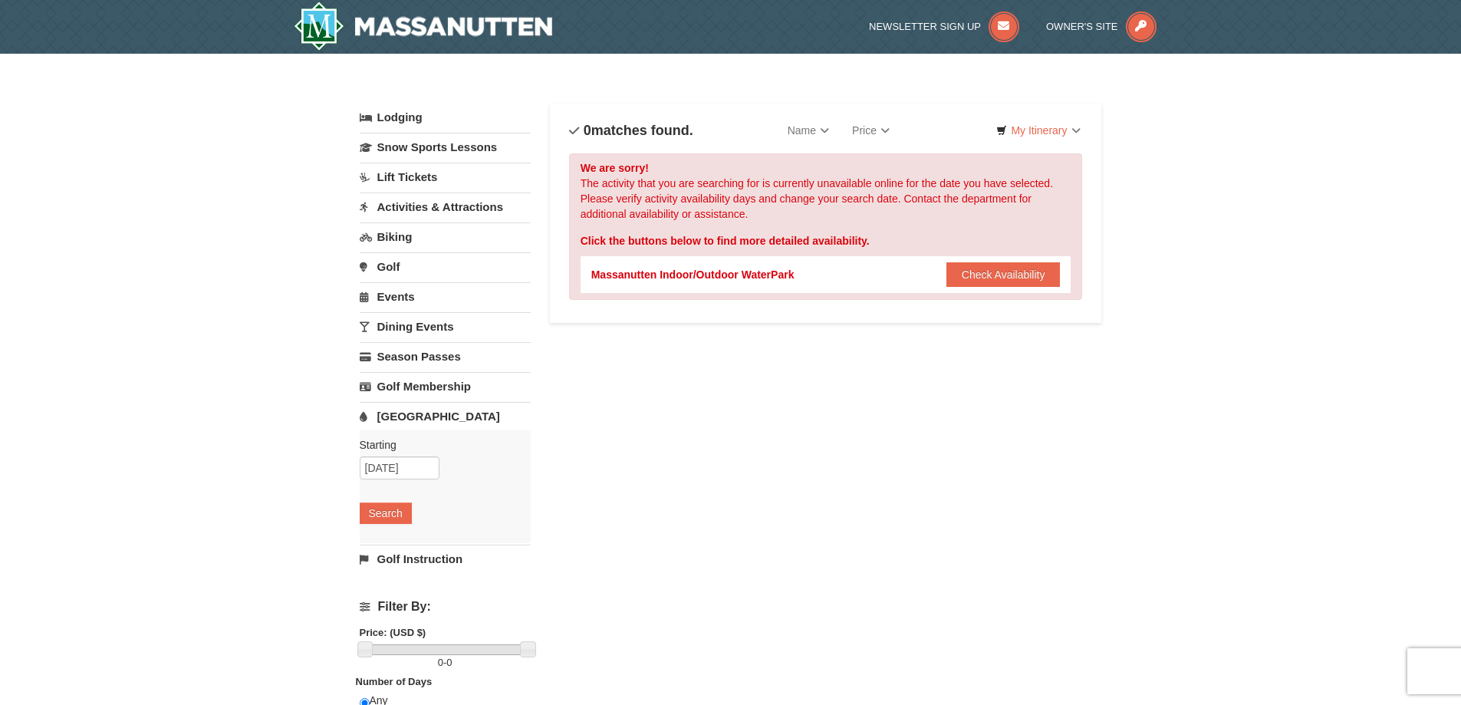
click at [409, 420] on link "[GEOGRAPHIC_DATA]" at bounding box center [445, 416] width 171 height 28
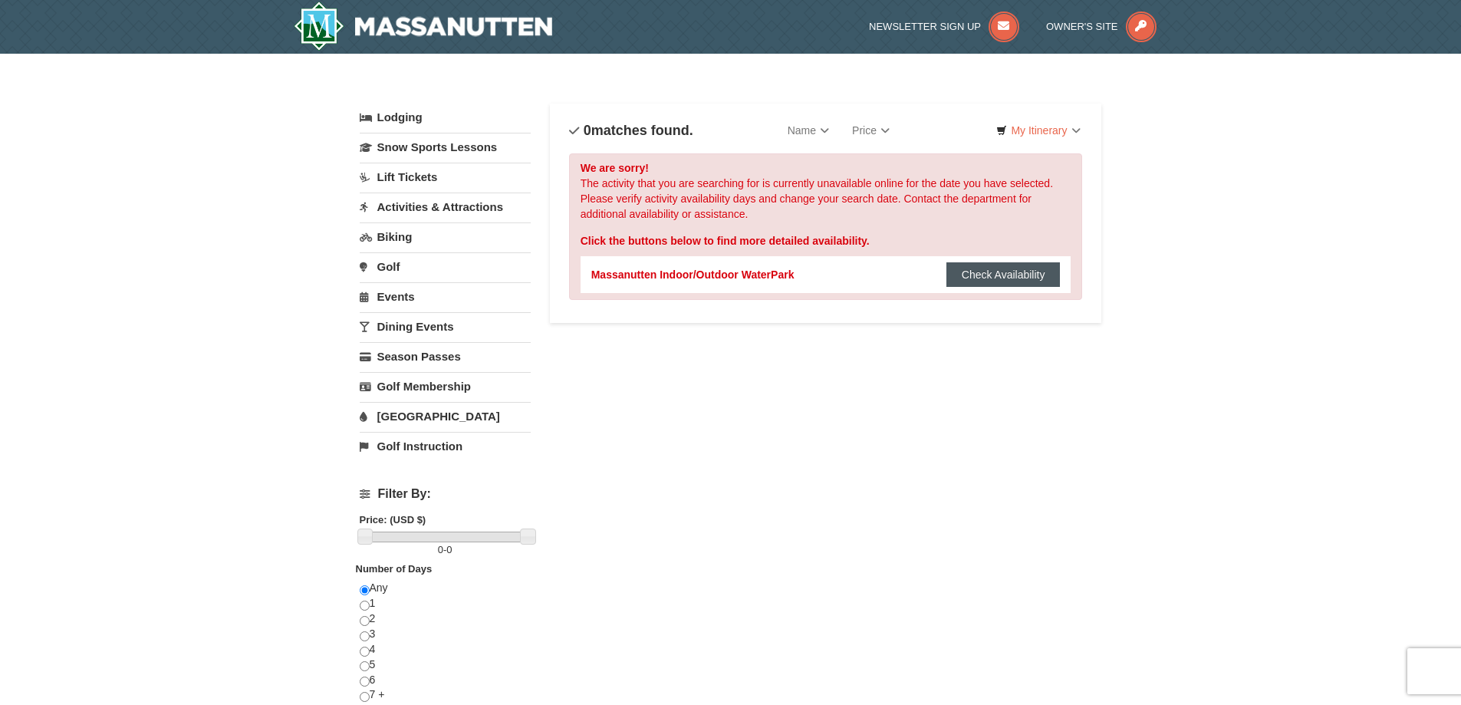
click at [998, 275] on button "Check Availability" at bounding box center [1003, 274] width 114 height 25
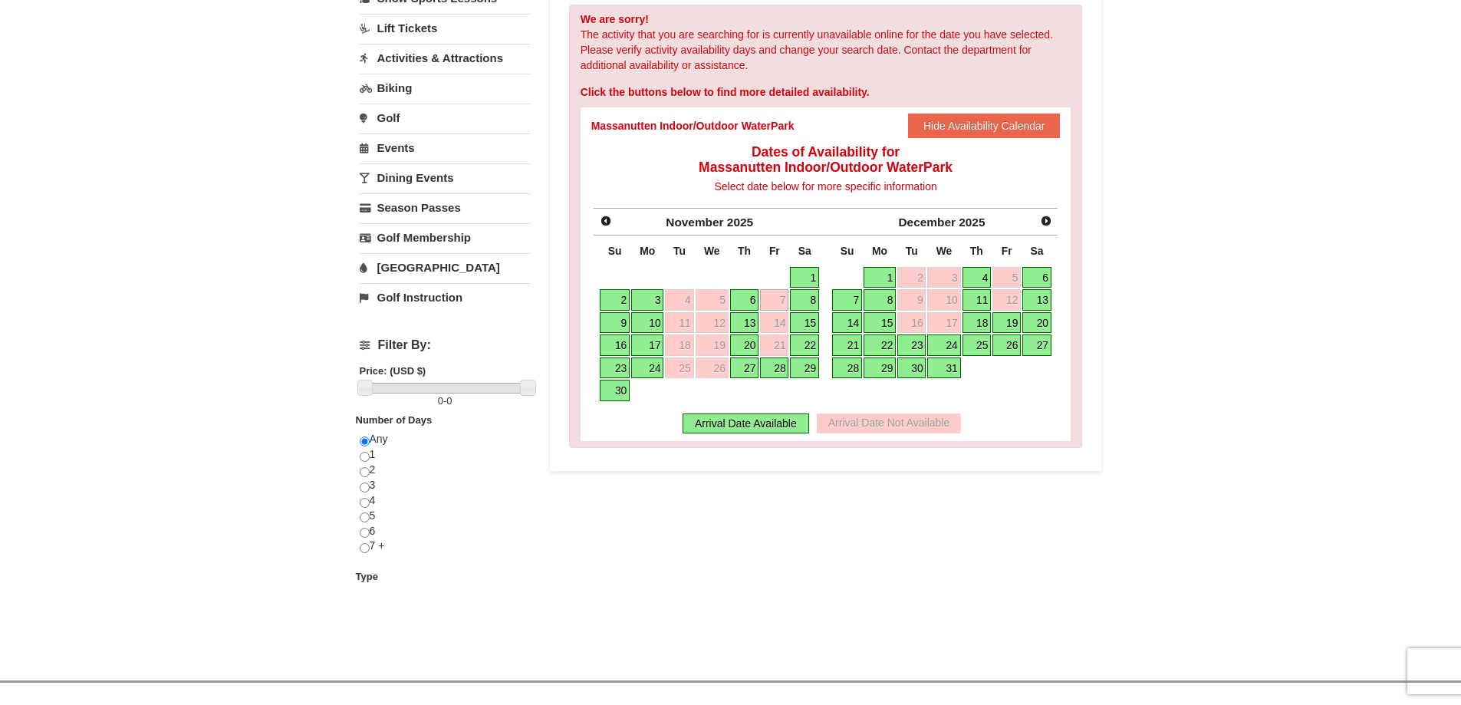
scroll to position [153, 0]
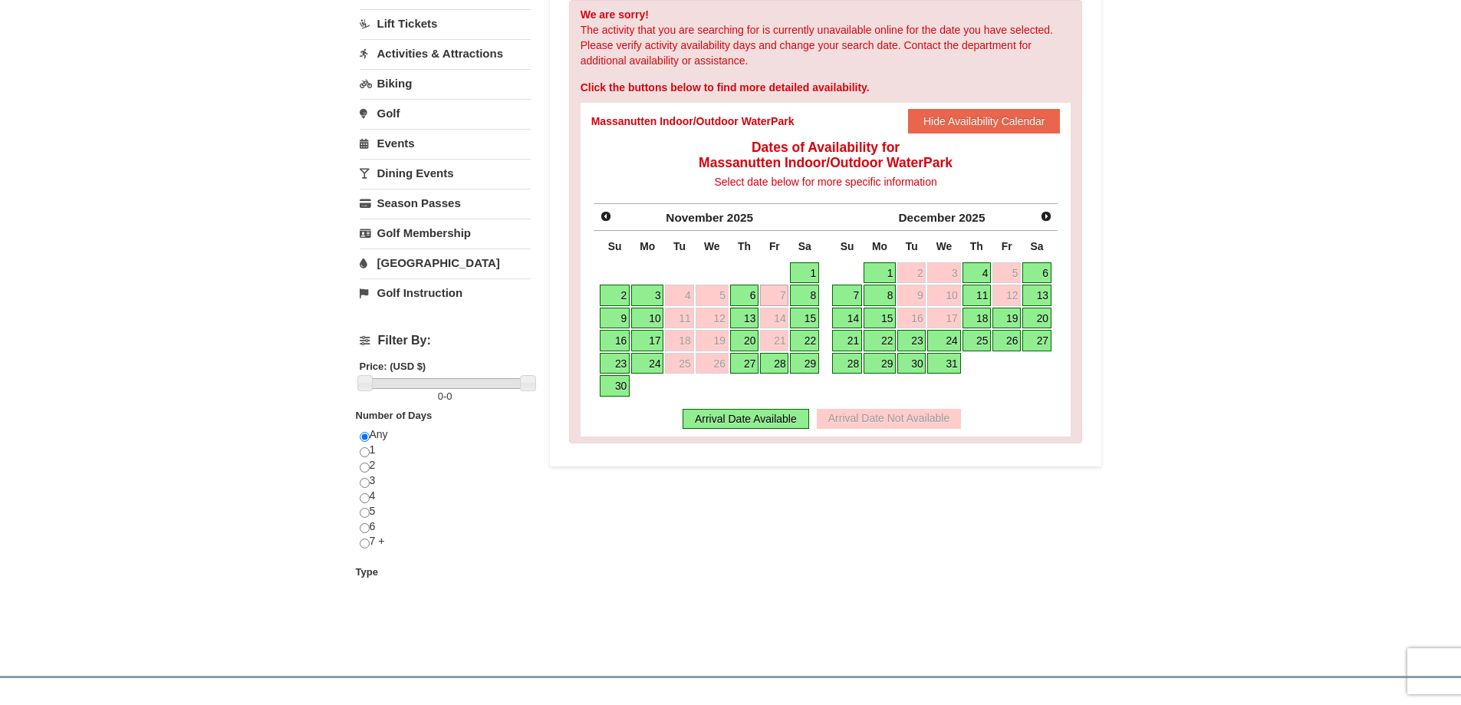
click at [782, 293] on link "7" at bounding box center [774, 294] width 28 height 21
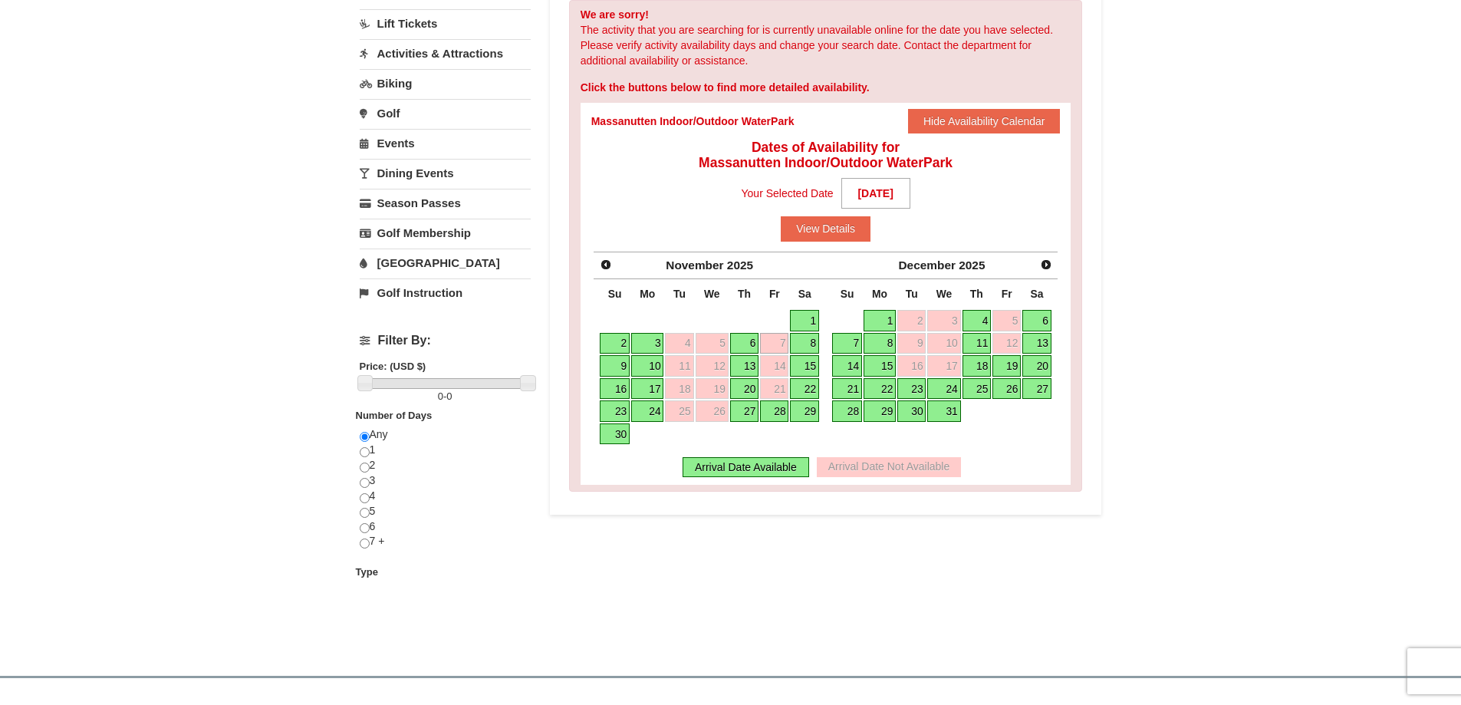
click at [810, 339] on link "8" at bounding box center [804, 343] width 29 height 21
click at [808, 339] on link "8" at bounding box center [804, 343] width 29 height 21
click at [614, 361] on link "9" at bounding box center [615, 365] width 30 height 21
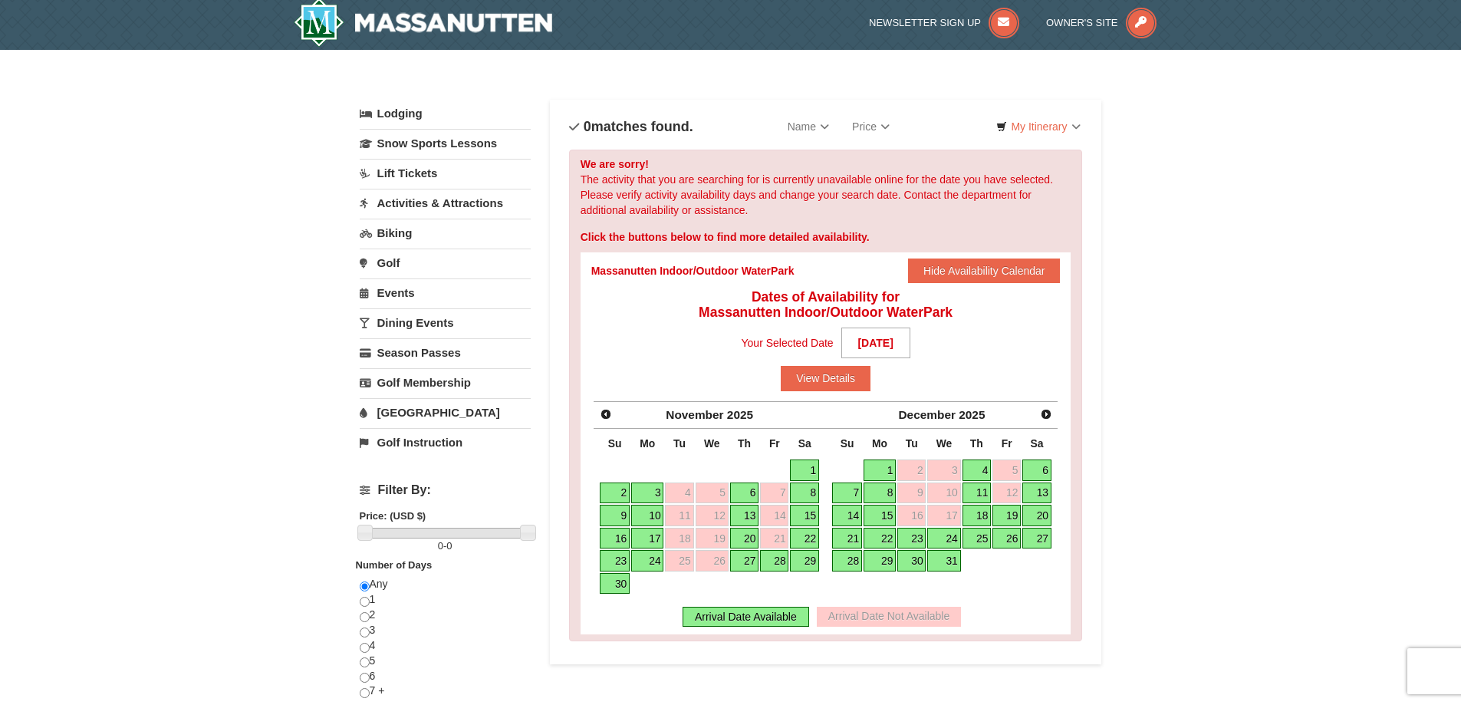
scroll to position [0, 0]
